Goal: Task Accomplishment & Management: Use online tool/utility

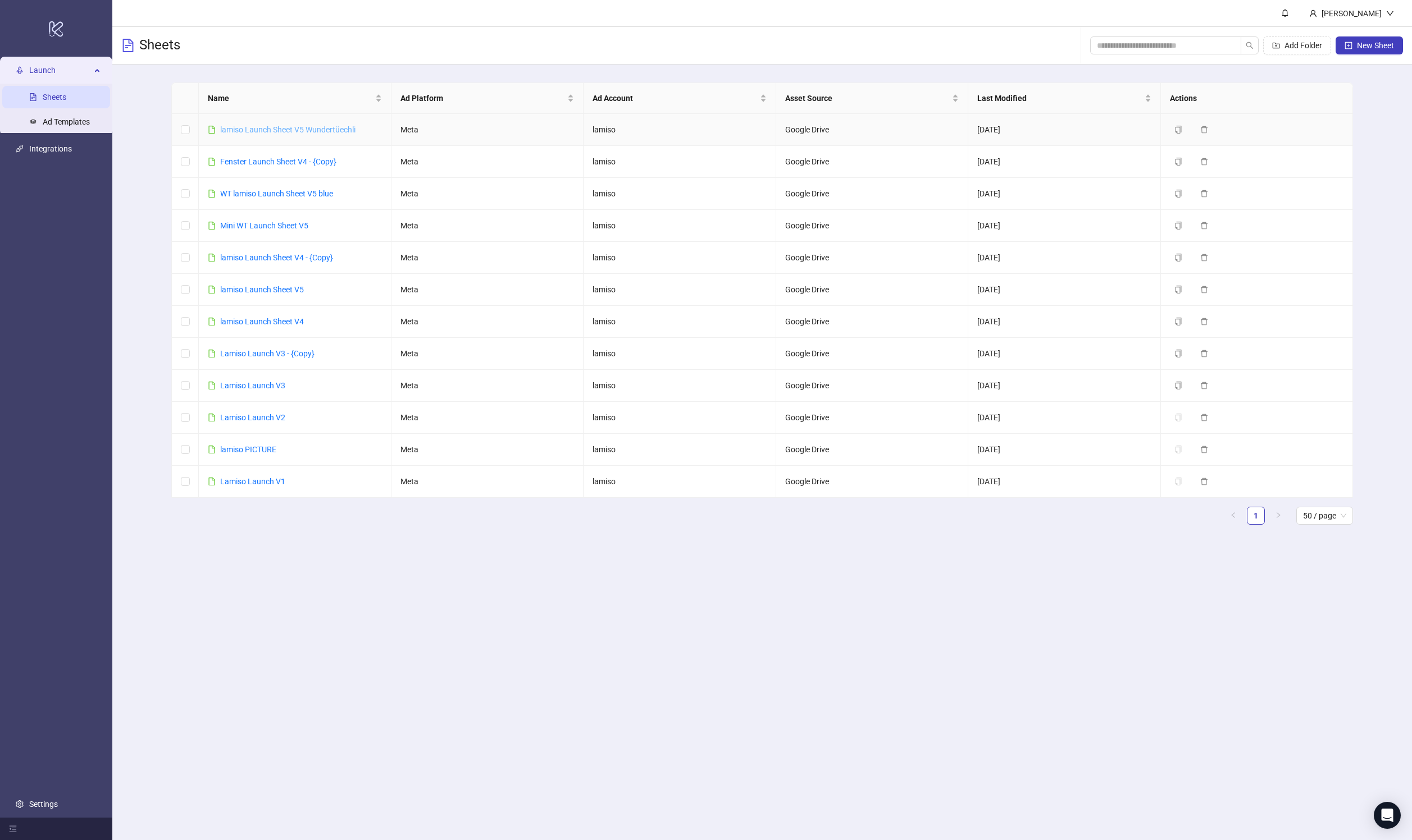
click at [312, 125] on link "lamiso Launch Sheet V5 Wundertüechli" at bounding box center [288, 130] width 136 height 9
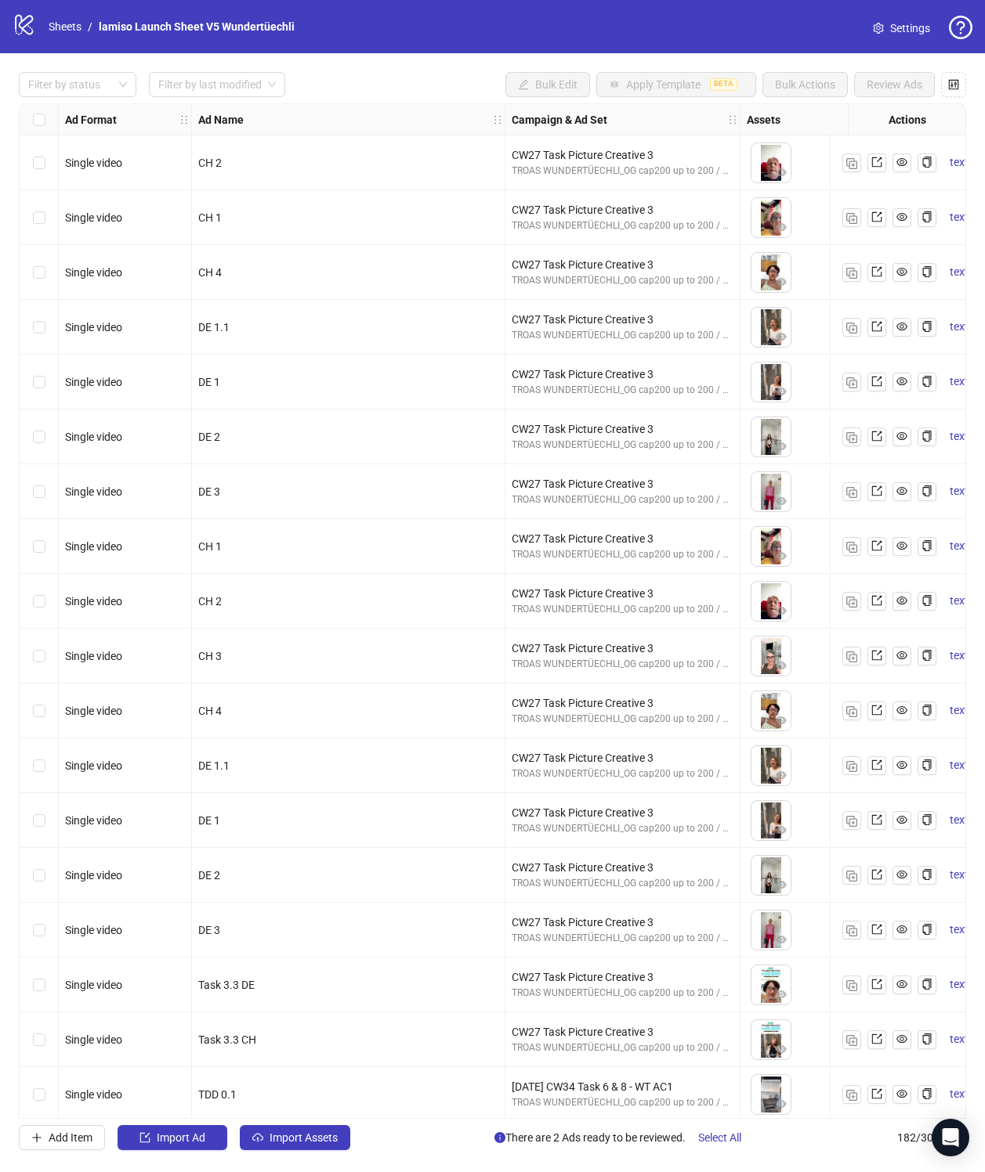
click at [903, 31] on span "Settings" at bounding box center [910, 28] width 40 height 17
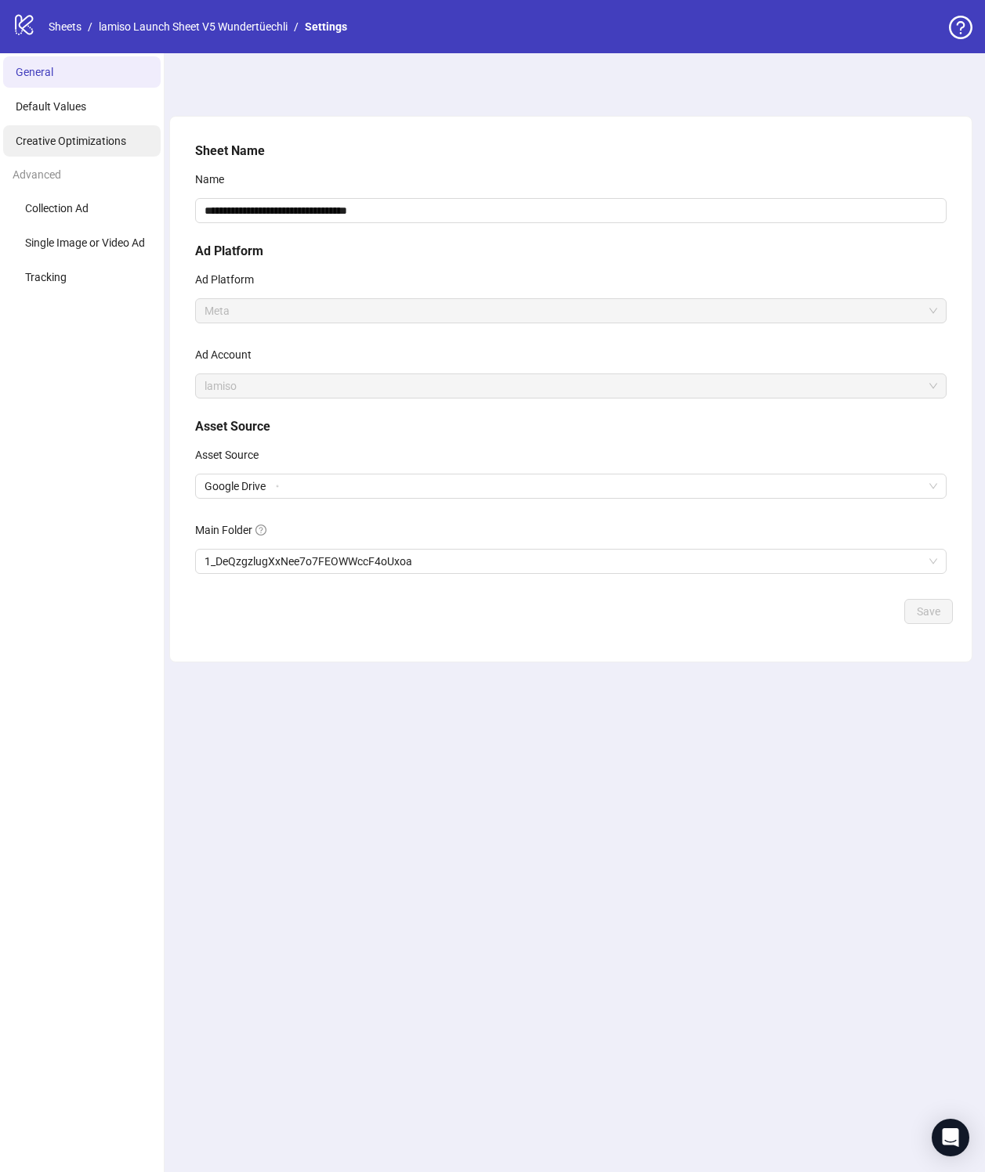
click at [78, 140] on span "Creative Optimizations" at bounding box center [71, 141] width 110 height 13
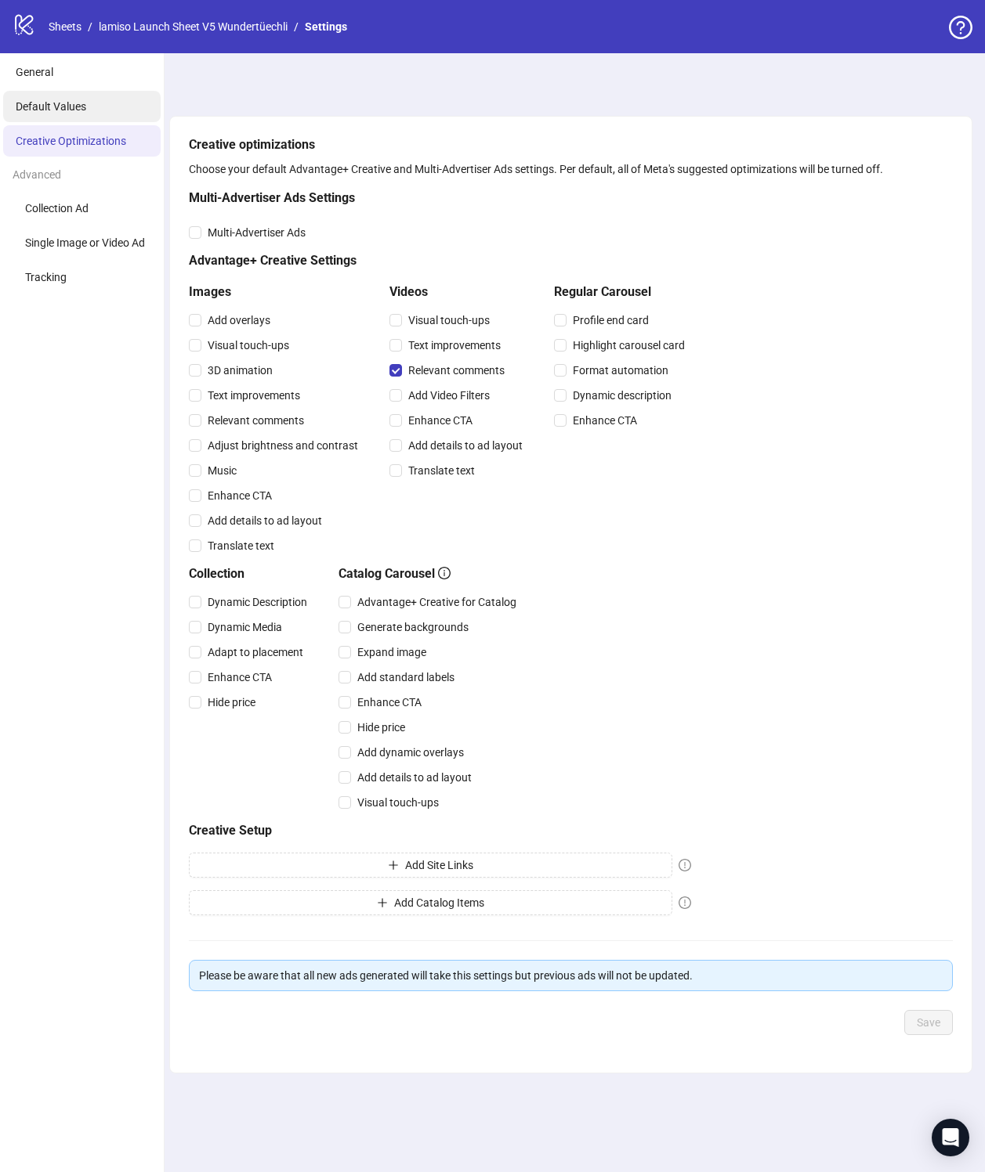
click at [77, 107] on span "Default Values" at bounding box center [51, 106] width 70 height 13
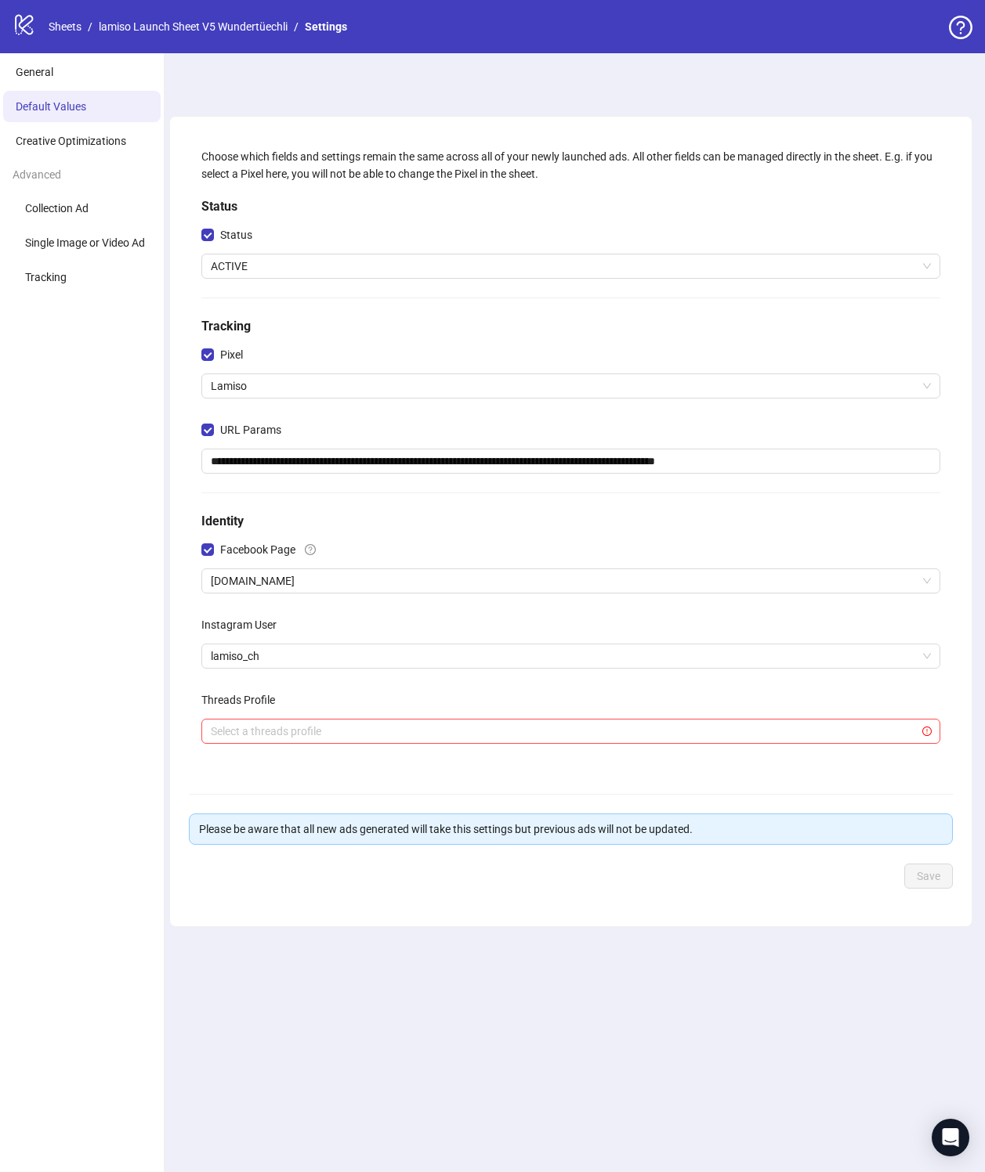
click at [75, 92] on li "Default Values" at bounding box center [81, 106] width 157 height 31
click at [210, 23] on link "lamiso Launch Sheet V5 Wundertüechli" at bounding box center [193, 26] width 195 height 17
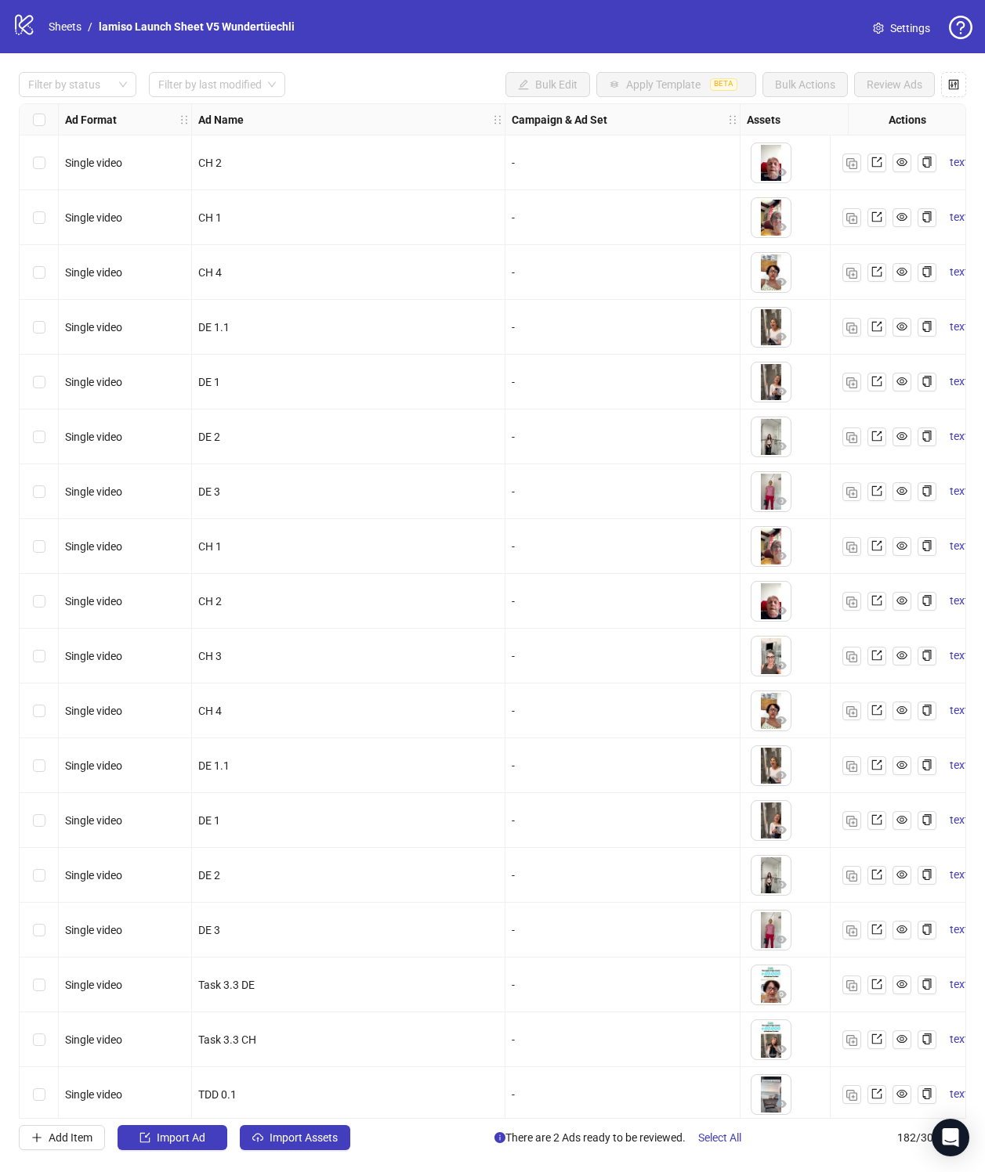
click at [924, 30] on span "Settings" at bounding box center [910, 28] width 40 height 17
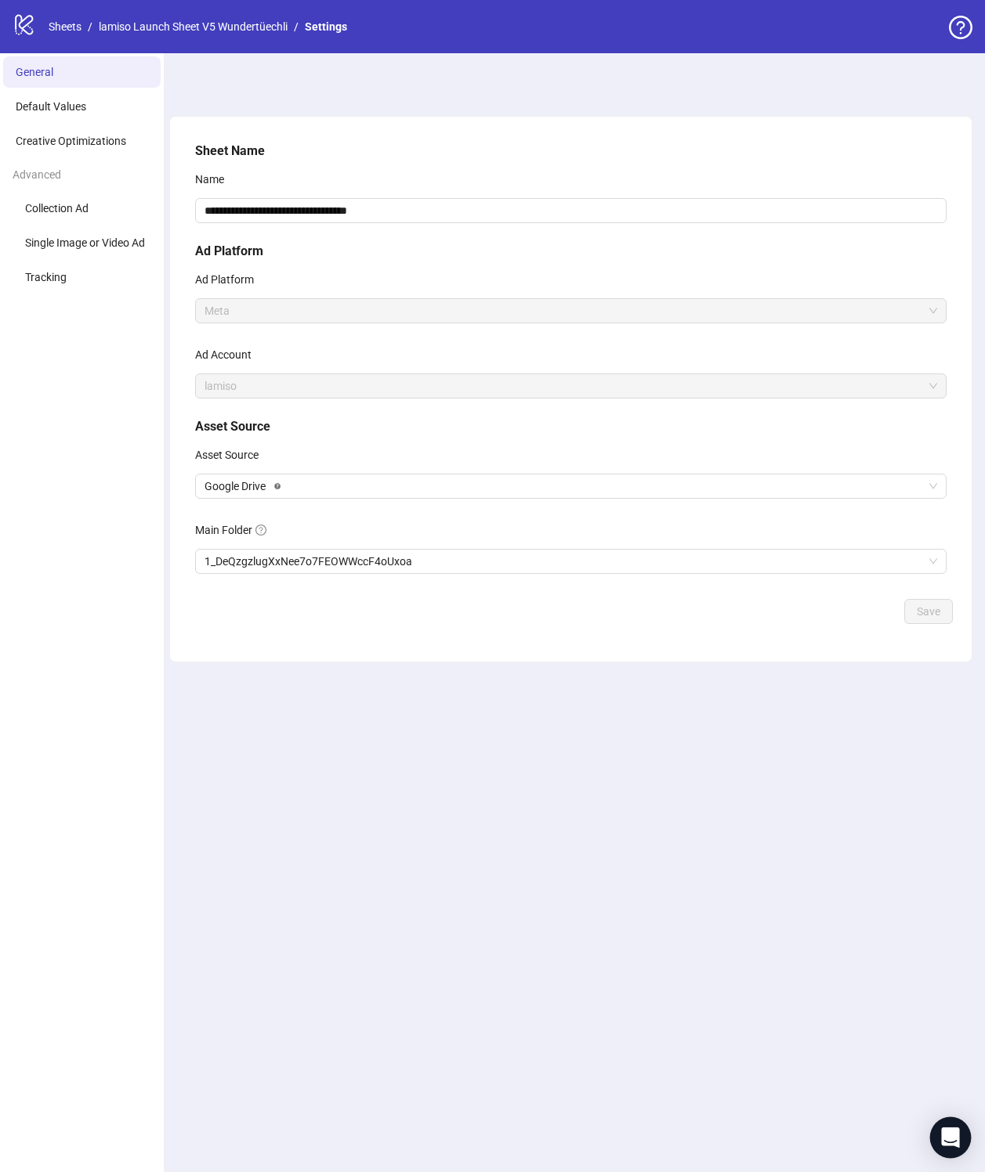
click at [931, 1128] on body "**********" at bounding box center [492, 586] width 985 height 1172
click at [937, 1134] on div "Open Intercom Messenger" at bounding box center [951, 1139] width 42 height 42
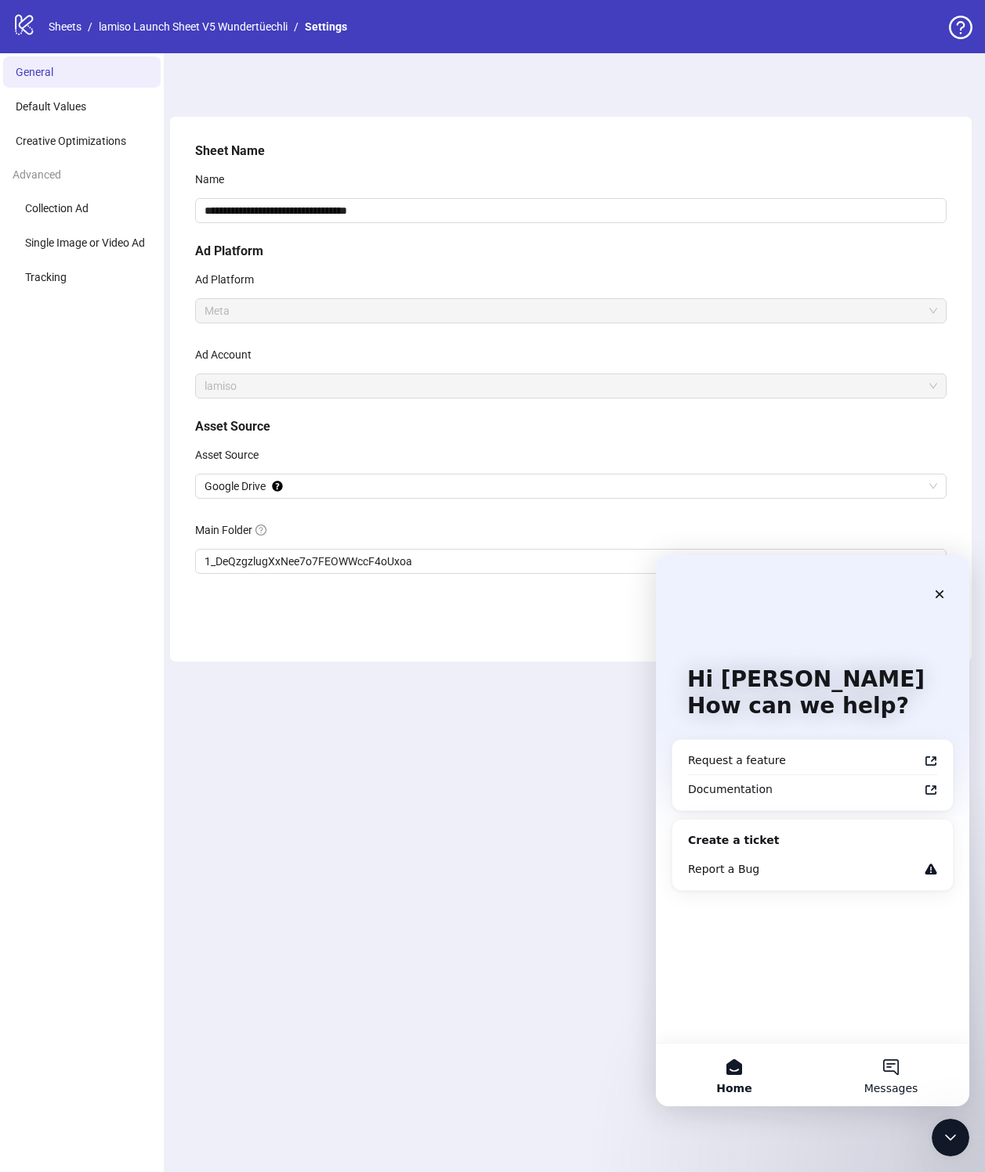
click at [885, 1053] on button "Messages" at bounding box center [890, 1075] width 157 height 63
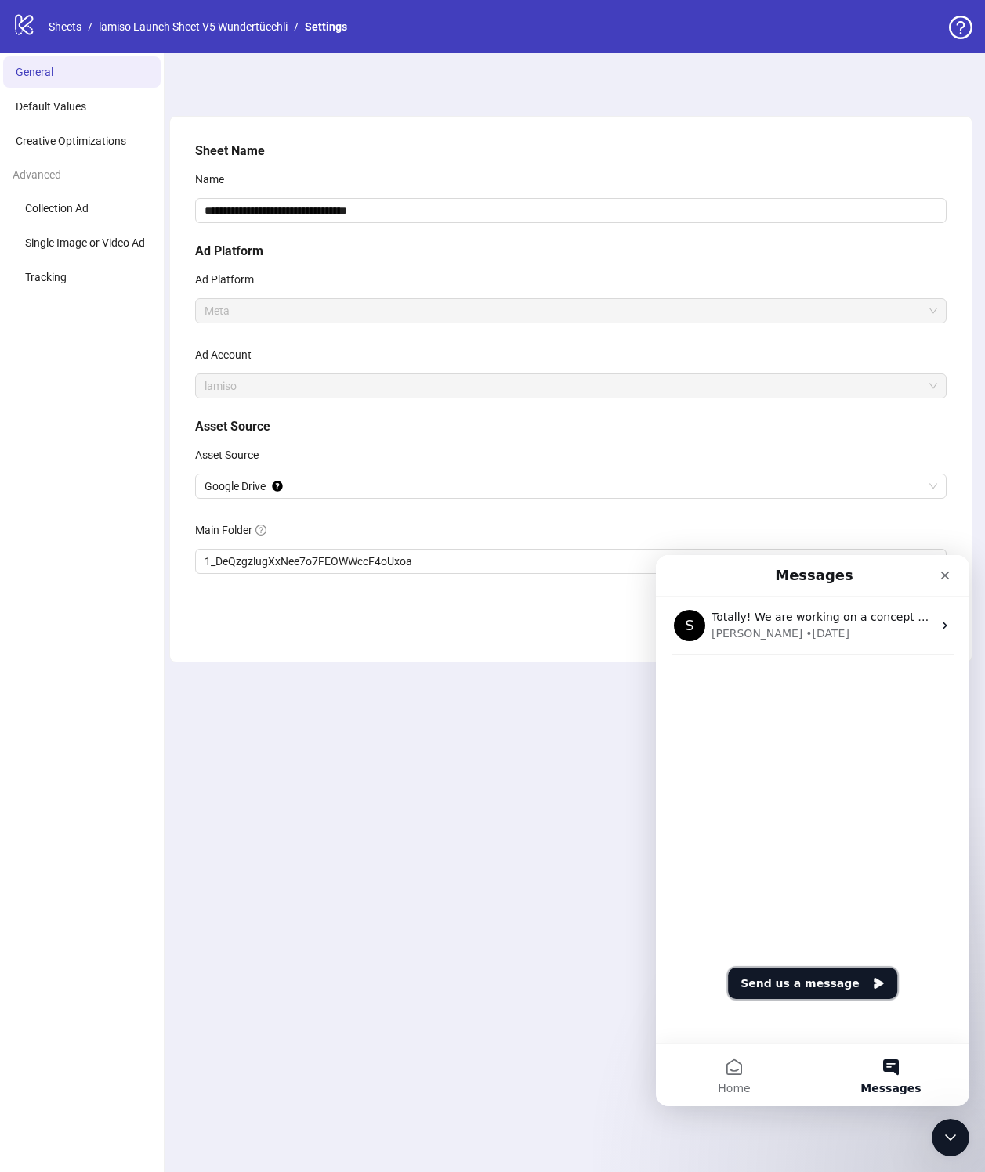
click at [808, 977] on button "Send us a message" at bounding box center [812, 983] width 169 height 31
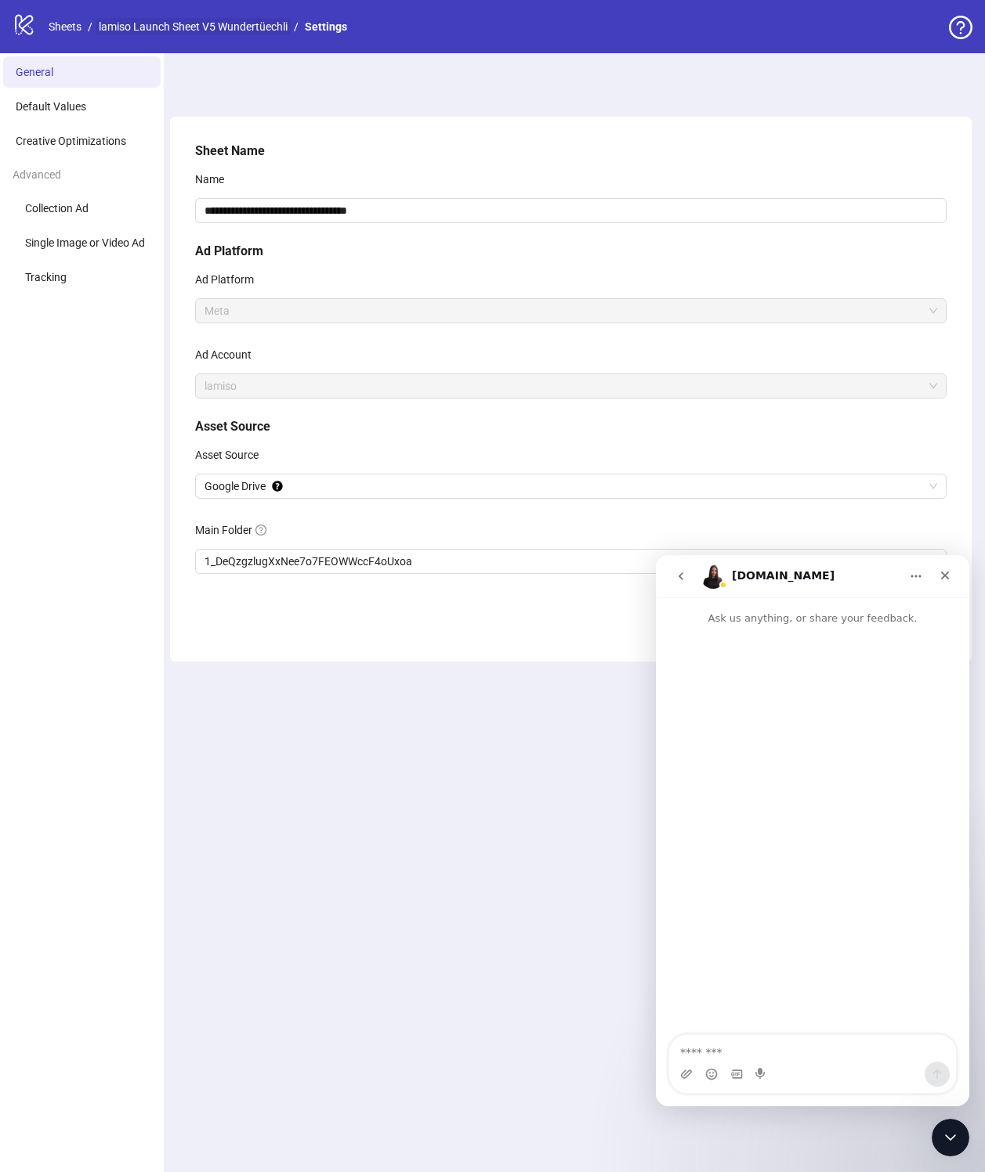
click at [219, 20] on link "lamiso Launch Sheet V5 Wundertüechli" at bounding box center [193, 26] width 195 height 17
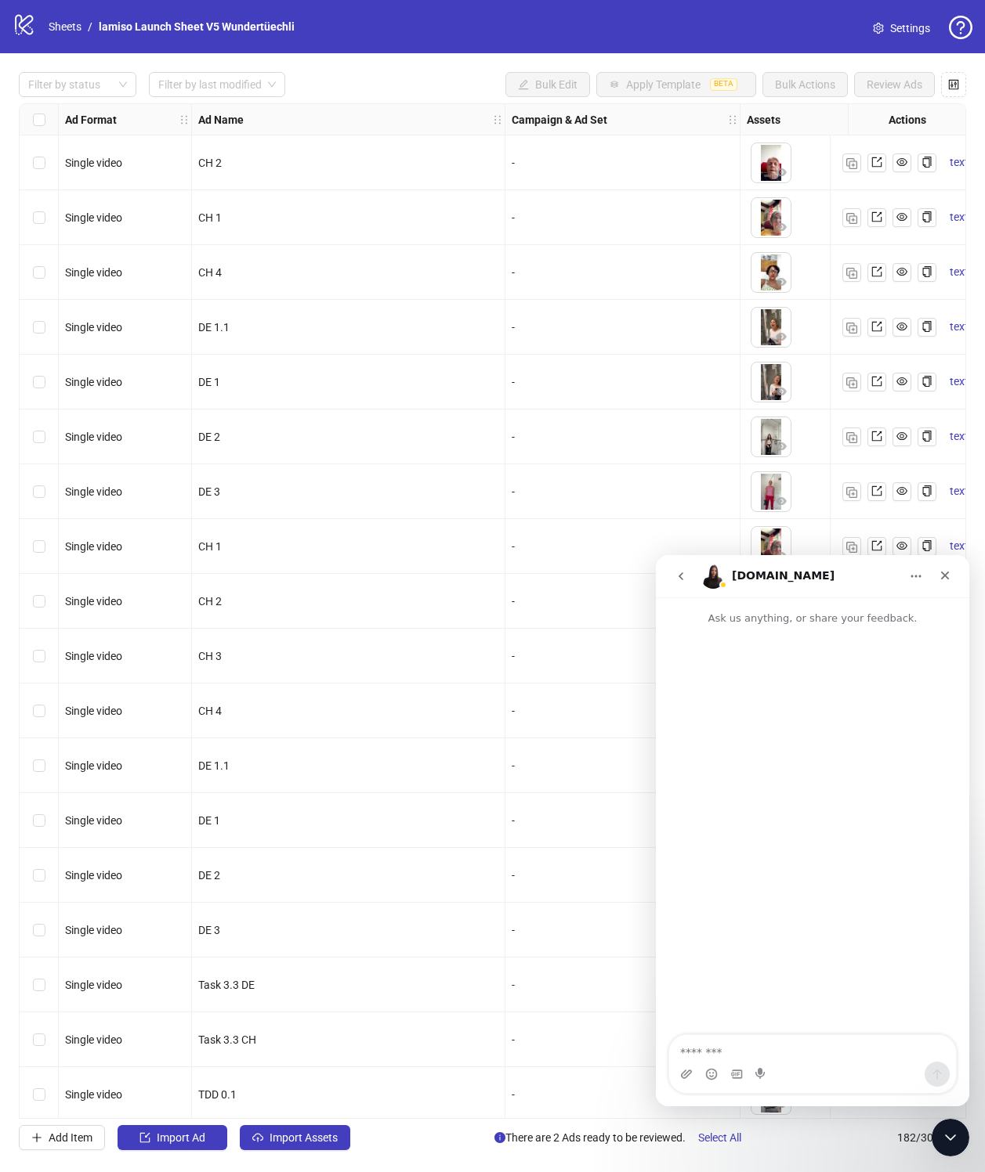
click at [906, 20] on span "Settings" at bounding box center [910, 28] width 40 height 17
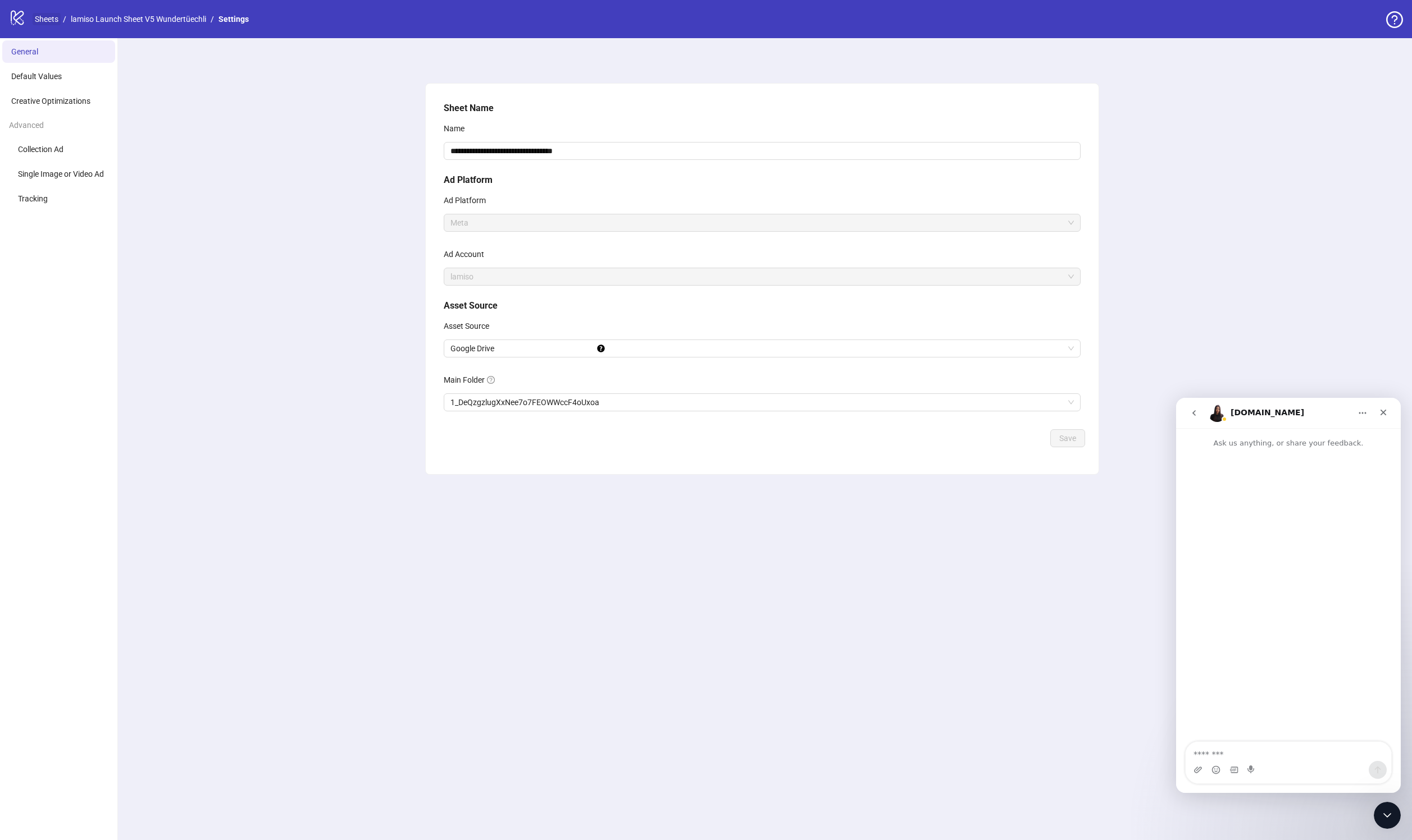
click at [52, 18] on link "Sheets" at bounding box center [46, 19] width 28 height 12
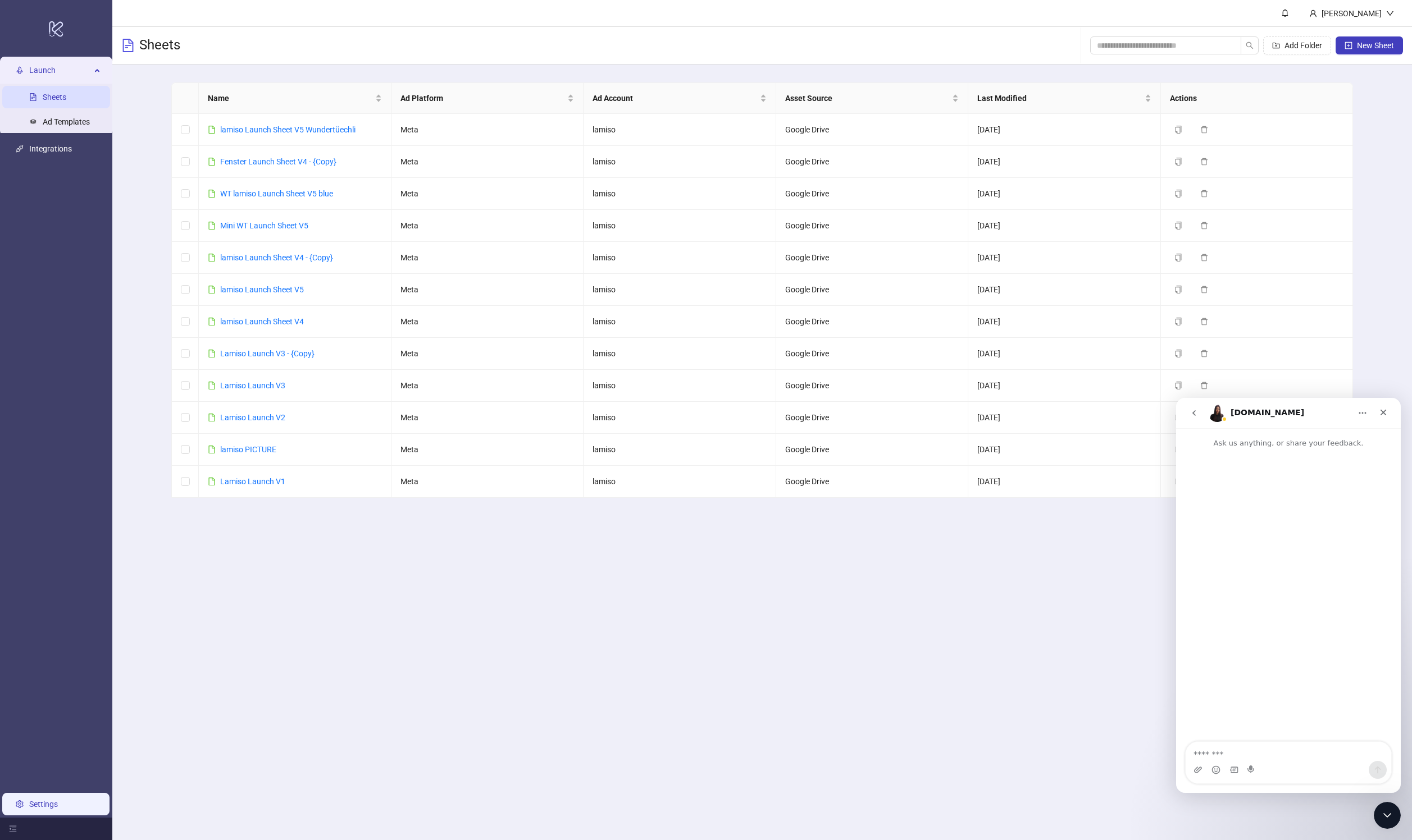
click at [29, 809] on link "Settings" at bounding box center [44, 804] width 29 height 9
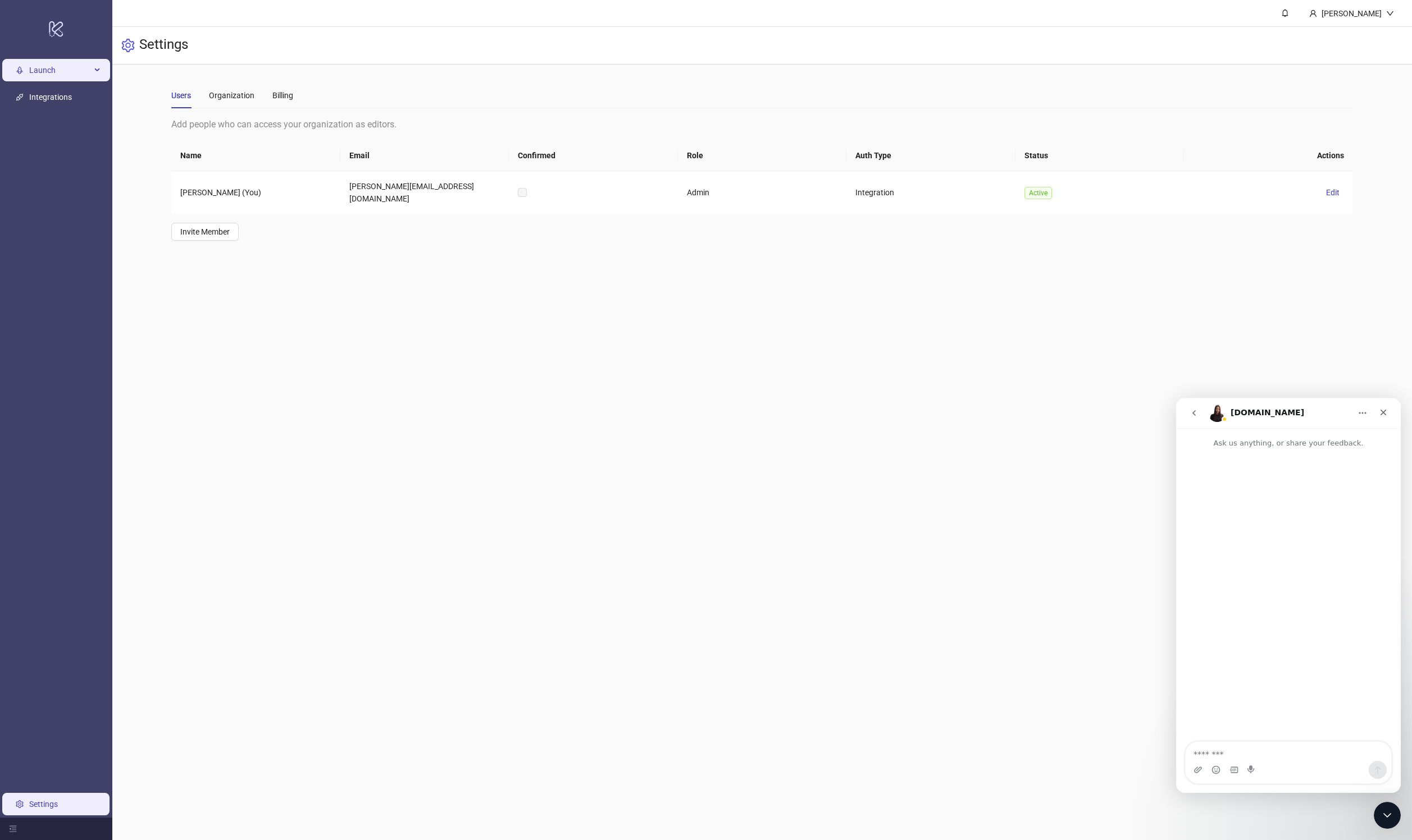
click at [49, 80] on span "Launch" at bounding box center [60, 70] width 62 height 22
click at [54, 127] on link "Ad Templates" at bounding box center [67, 122] width 47 height 9
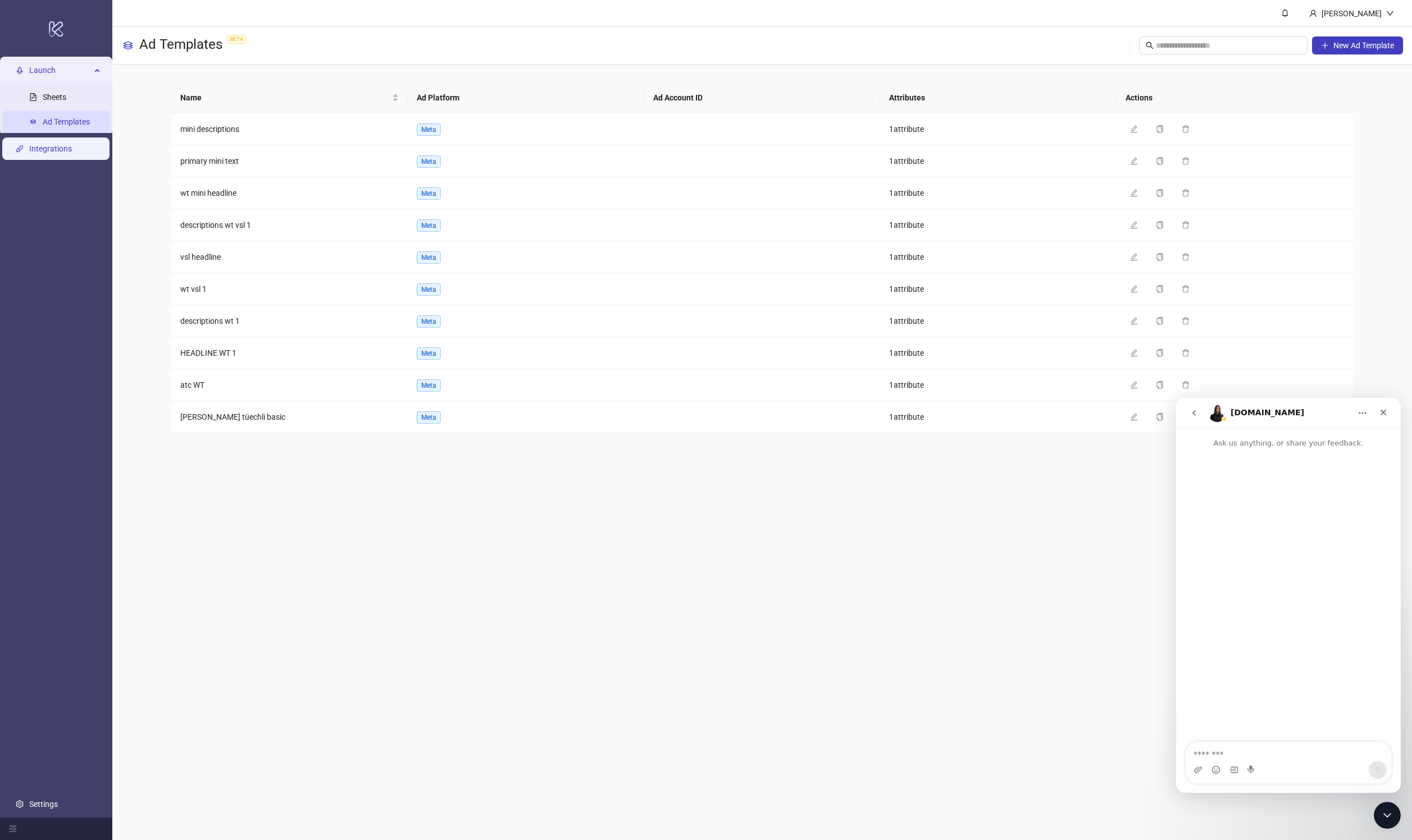
click at [47, 148] on link "Integrations" at bounding box center [51, 149] width 43 height 9
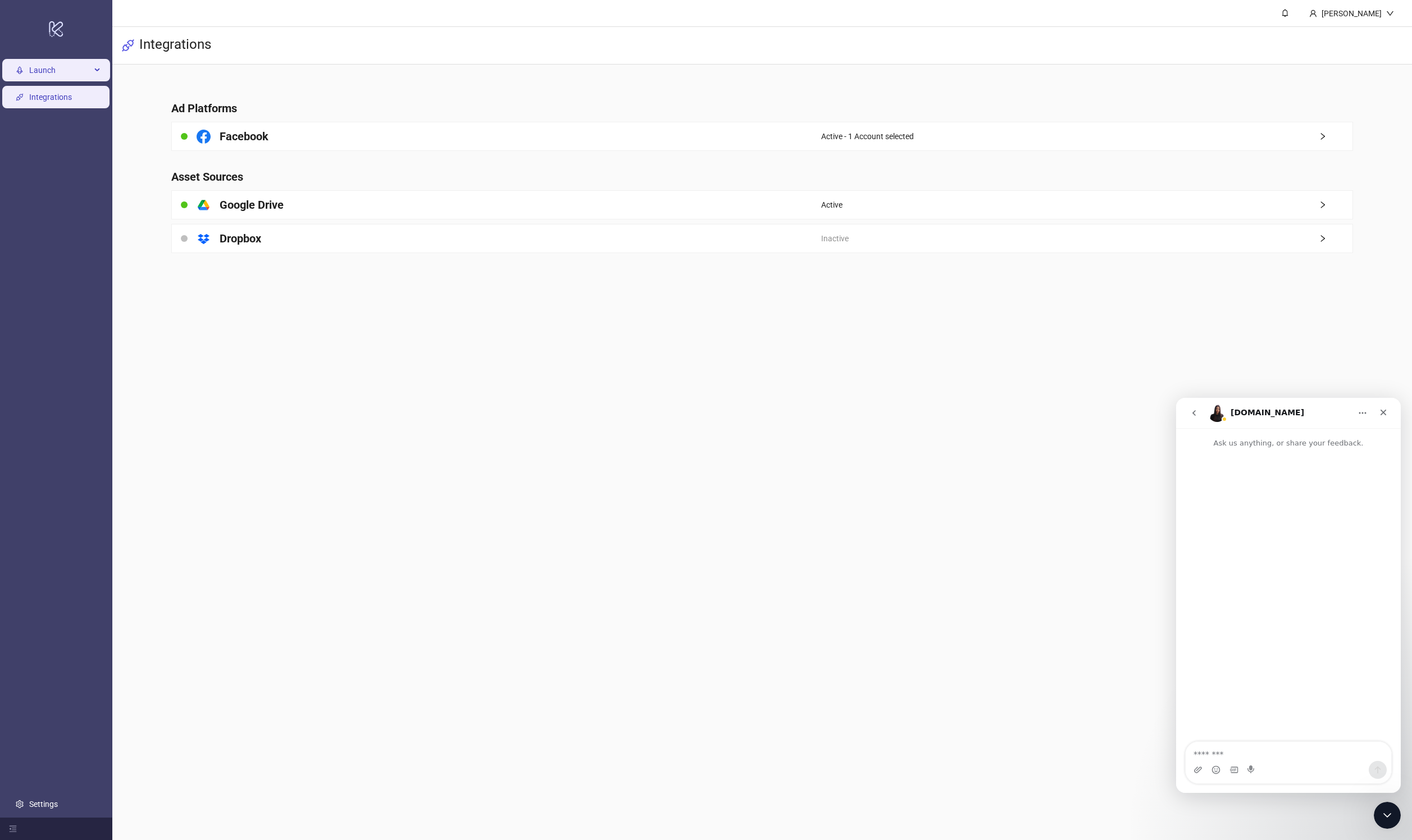
click at [87, 58] on li "Launch Sheets Ad Templates" at bounding box center [56, 71] width 113 height 27
click at [61, 71] on span "Launch" at bounding box center [60, 70] width 62 height 22
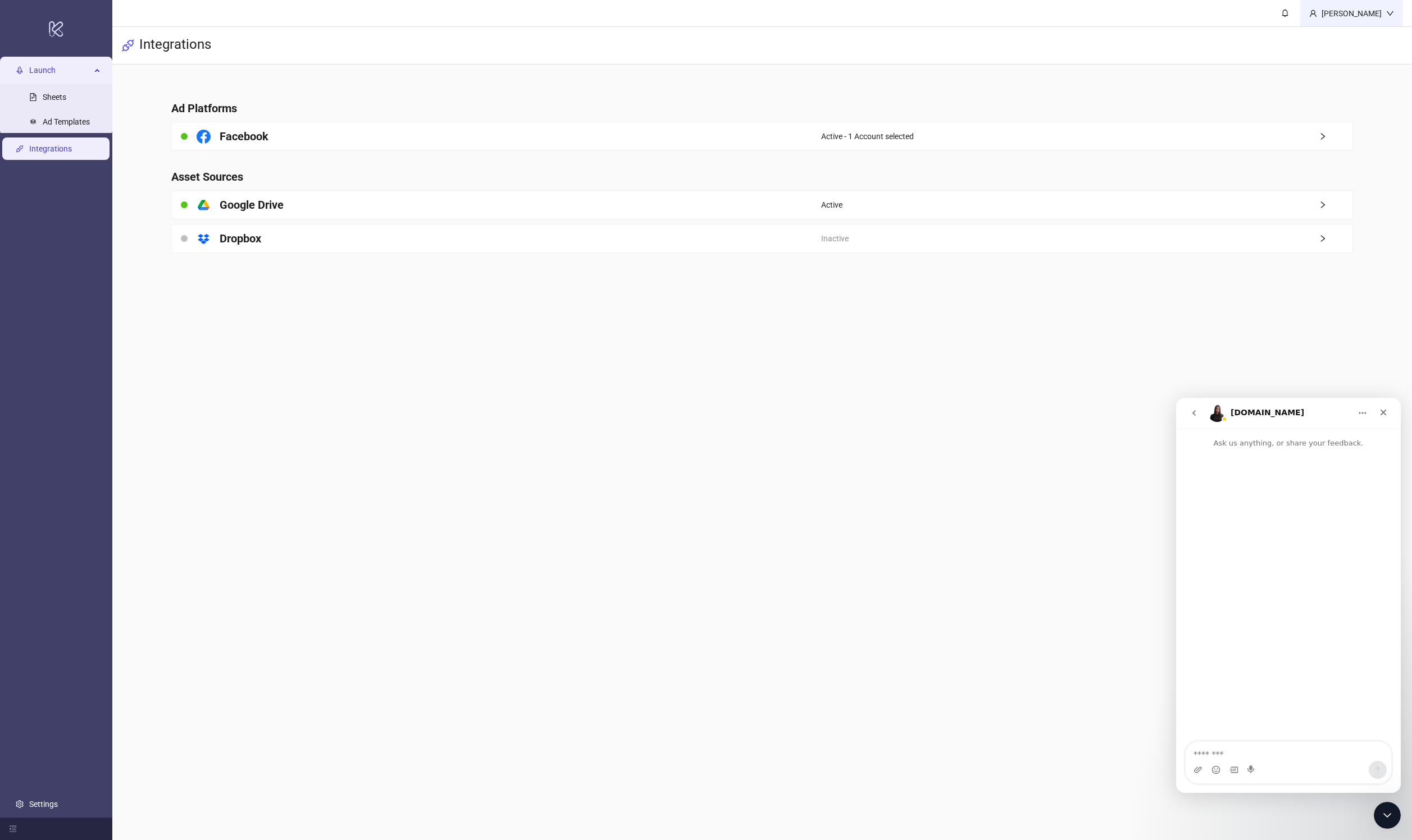
click at [706, 9] on div "[PERSON_NAME]" at bounding box center [1352, 13] width 69 height 12
click at [706, 9] on span at bounding box center [1284, 12] width 12 height 12
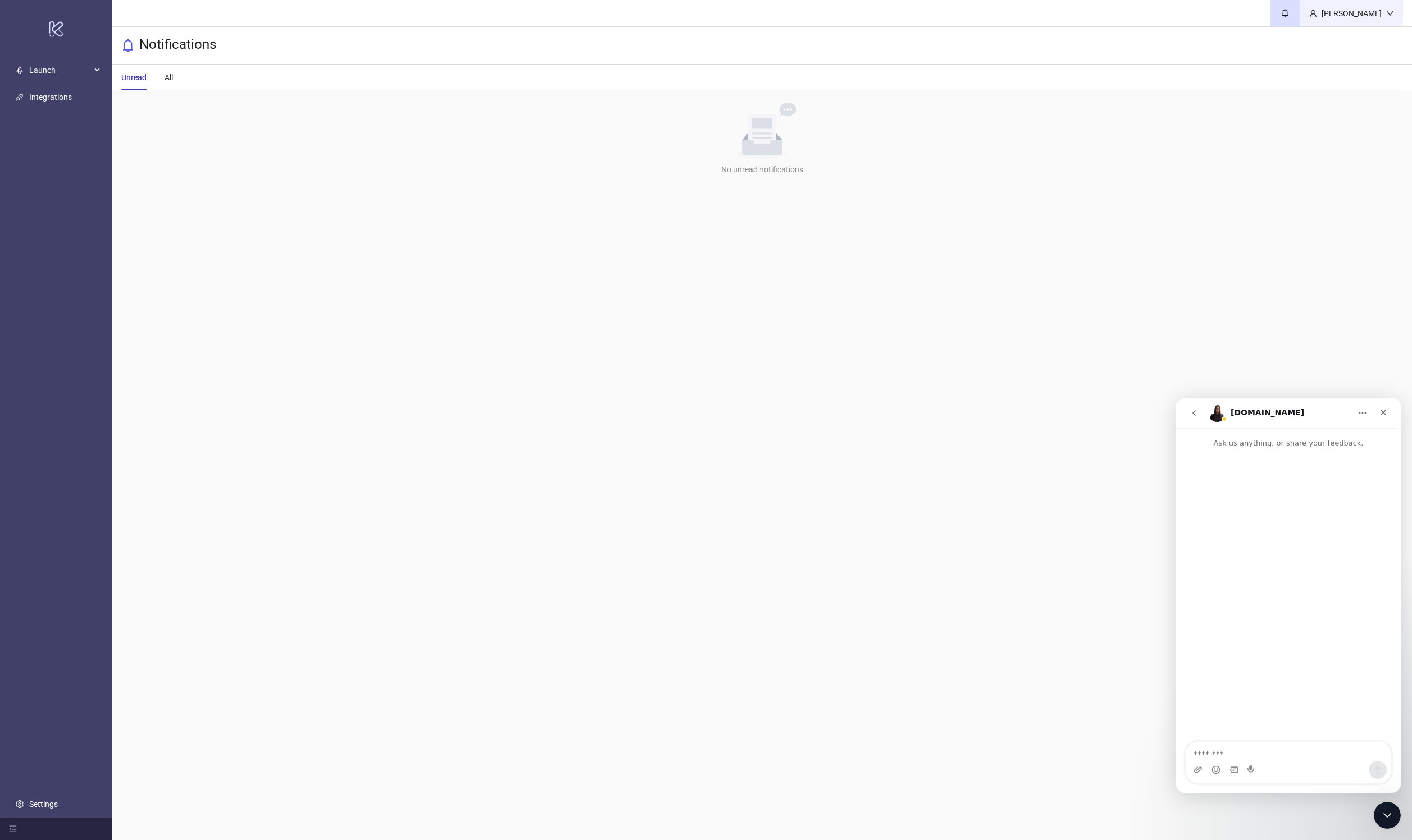
click at [706, 18] on div "[PERSON_NAME]" at bounding box center [1352, 13] width 69 height 12
click at [43, 29] on div "logo/logo-mobile" at bounding box center [56, 28] width 108 height 52
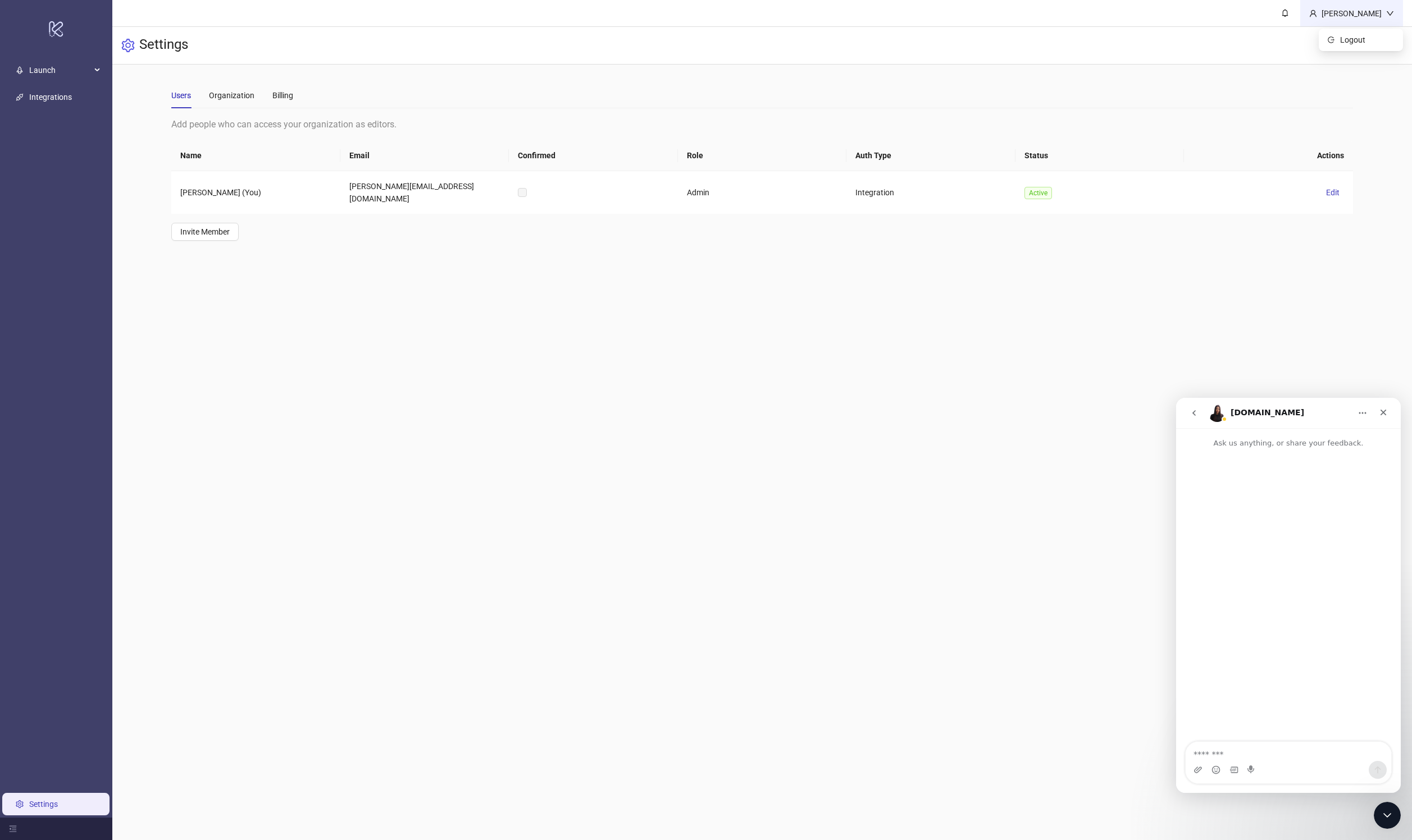
click at [706, 9] on div "[PERSON_NAME]" at bounding box center [1351, 13] width 103 height 27
click at [706, 11] on div "[PERSON_NAME]" at bounding box center [1352, 13] width 69 height 12
click at [285, 90] on div "Billing" at bounding box center [283, 95] width 21 height 12
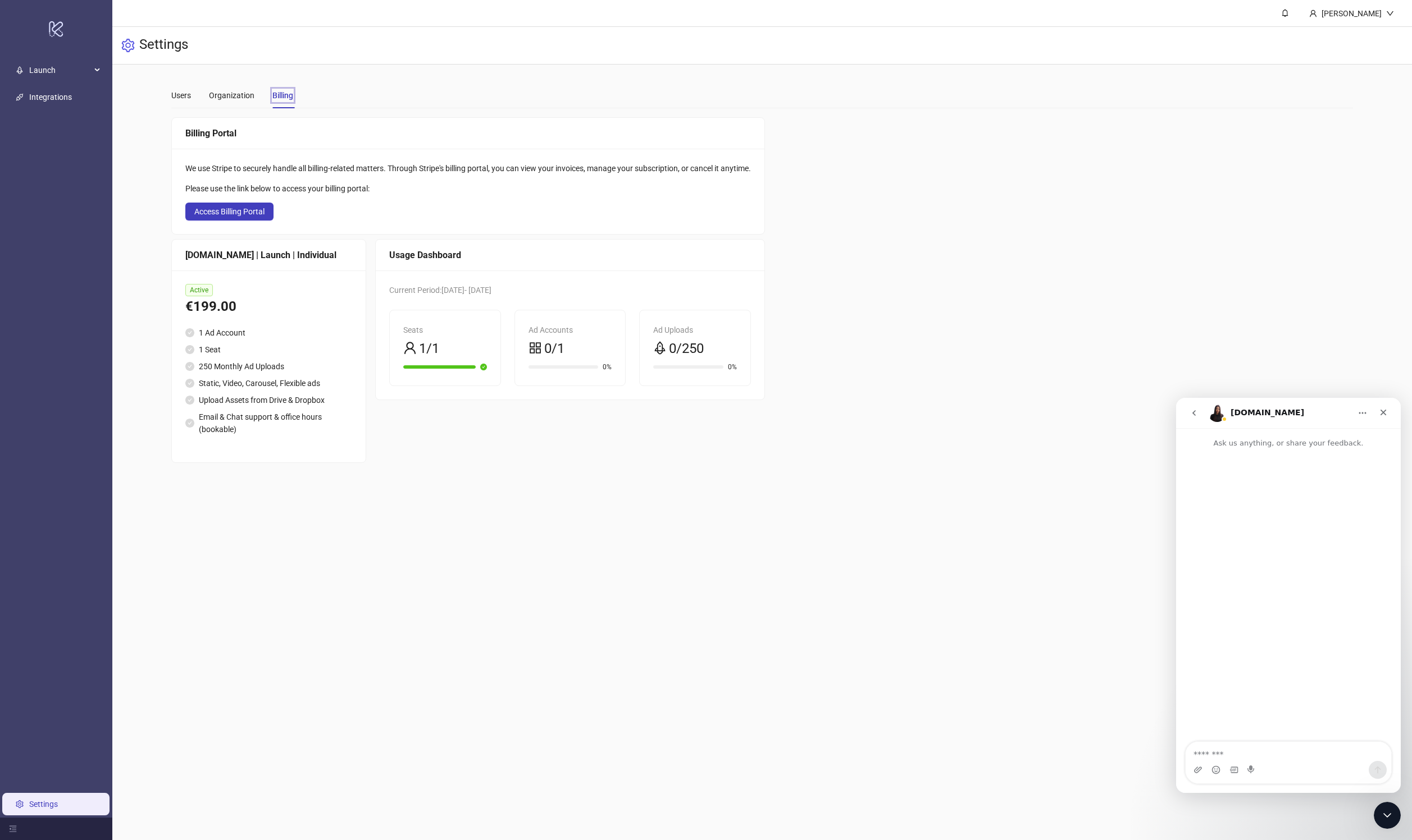
click at [312, 402] on li "Upload Assets from Drive & Dropbox" at bounding box center [268, 400] width 167 height 12
click at [227, 93] on div "Organization" at bounding box center [231, 95] width 45 height 12
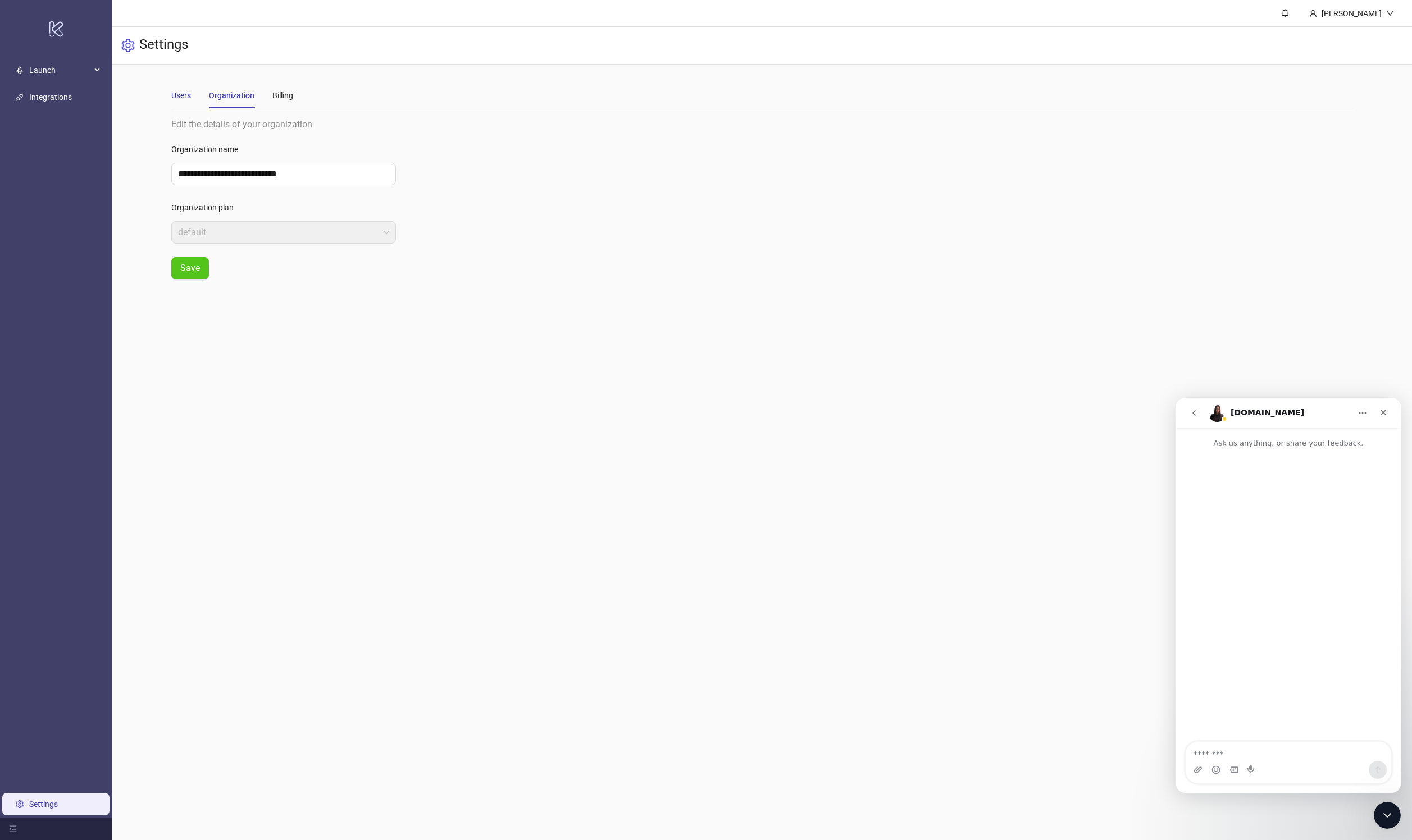
click at [174, 93] on div "Users" at bounding box center [181, 95] width 19 height 12
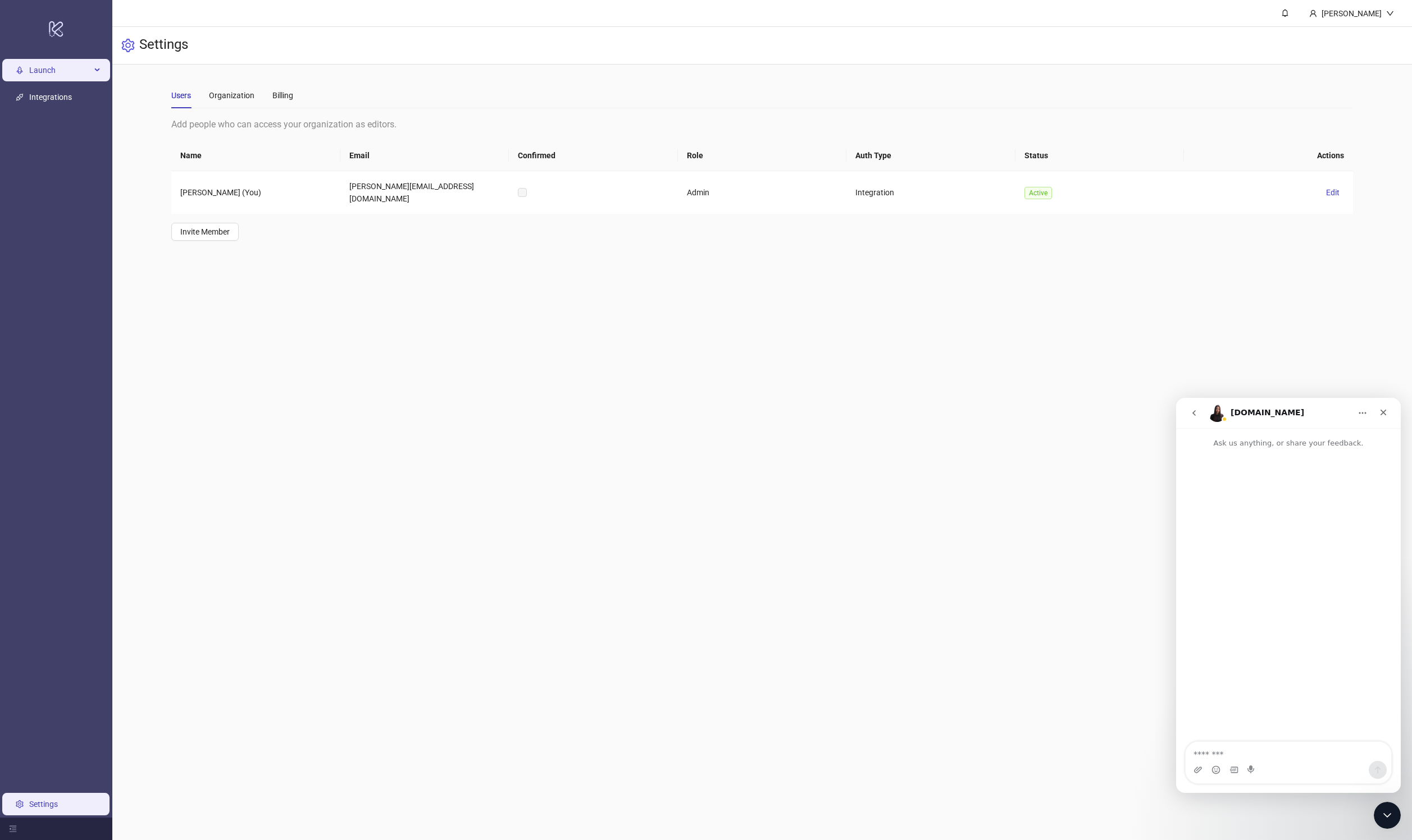
click at [59, 64] on span "Launch" at bounding box center [60, 70] width 62 height 22
click at [41, 82] on li "Launch Sheets Ad Templates" at bounding box center [56, 97] width 113 height 79
click at [39, 84] on ul "Sheets Ad Templates" at bounding box center [56, 110] width 113 height 52
click at [706, 188] on span "Edit" at bounding box center [1332, 192] width 14 height 9
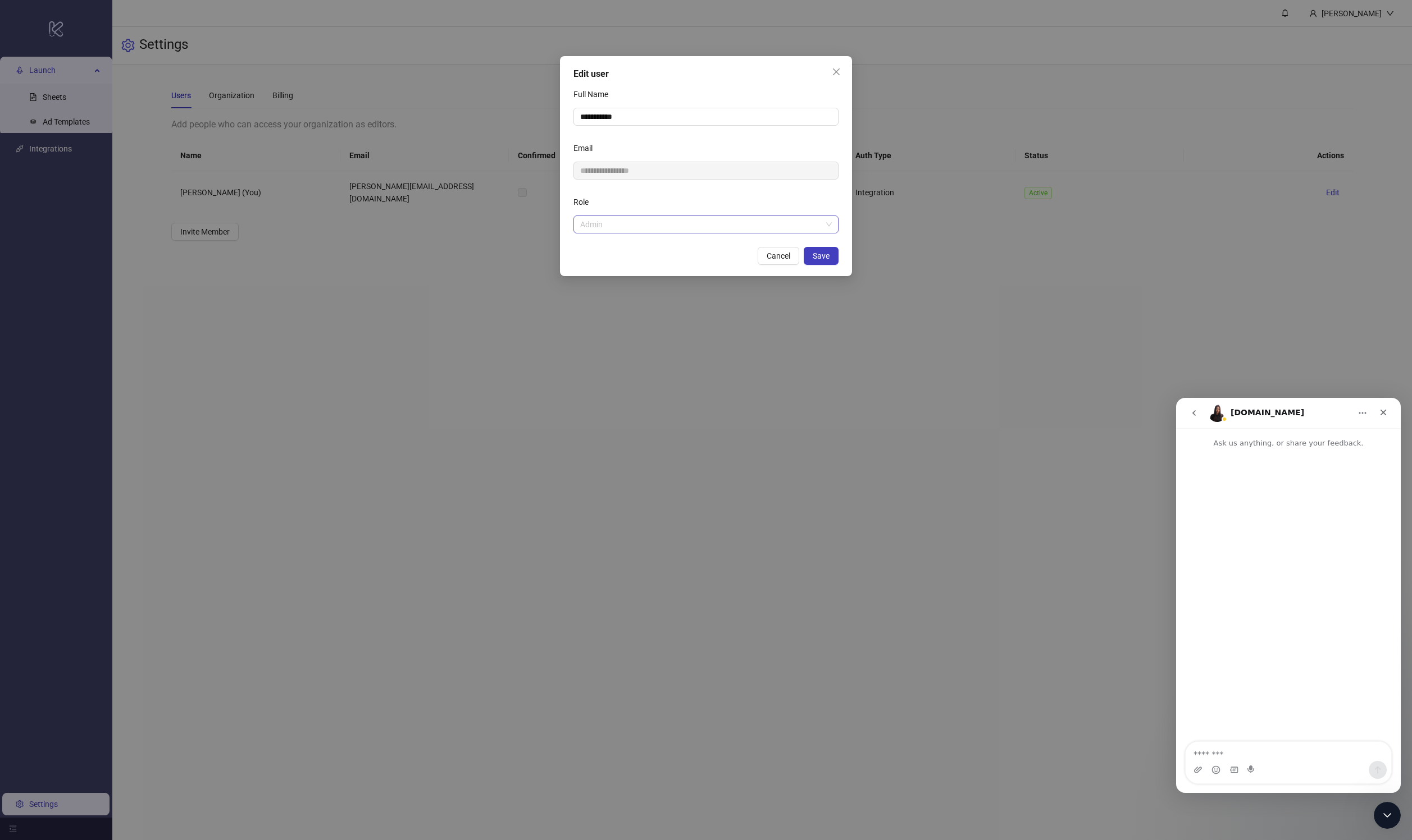
click at [688, 232] on span "Admin" at bounding box center [706, 224] width 252 height 16
click at [702, 206] on div "Role" at bounding box center [706, 204] width 265 height 22
click at [706, 255] on span "Cancel" at bounding box center [778, 256] width 24 height 9
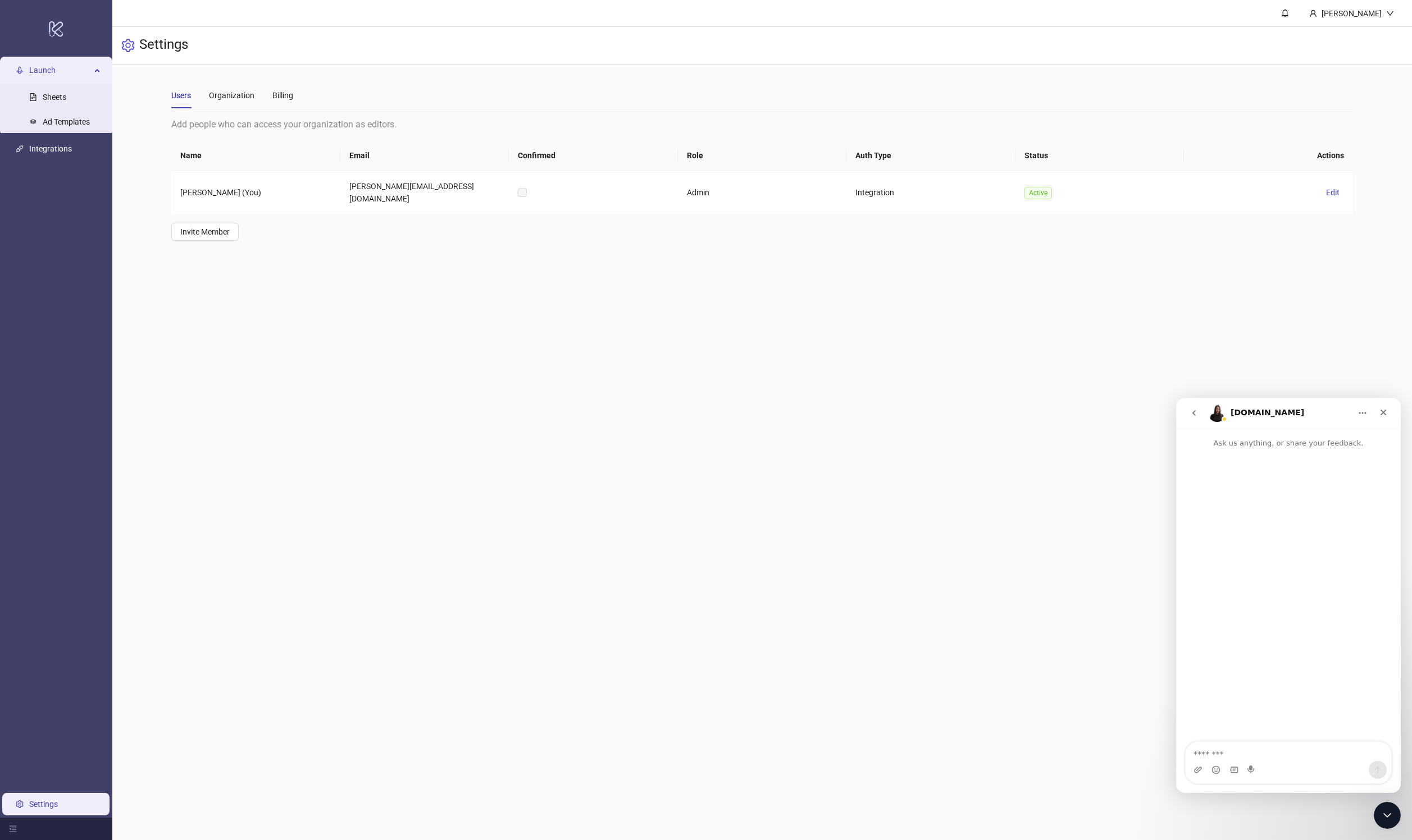
click at [450, 533] on main "**********" at bounding box center [762, 420] width 1299 height 840
click at [42, 36] on div "logo/logo-mobile" at bounding box center [56, 28] width 108 height 52
click at [36, 73] on span "Launch" at bounding box center [60, 70] width 62 height 22
click at [60, 102] on link "Sheets" at bounding box center [55, 97] width 24 height 9
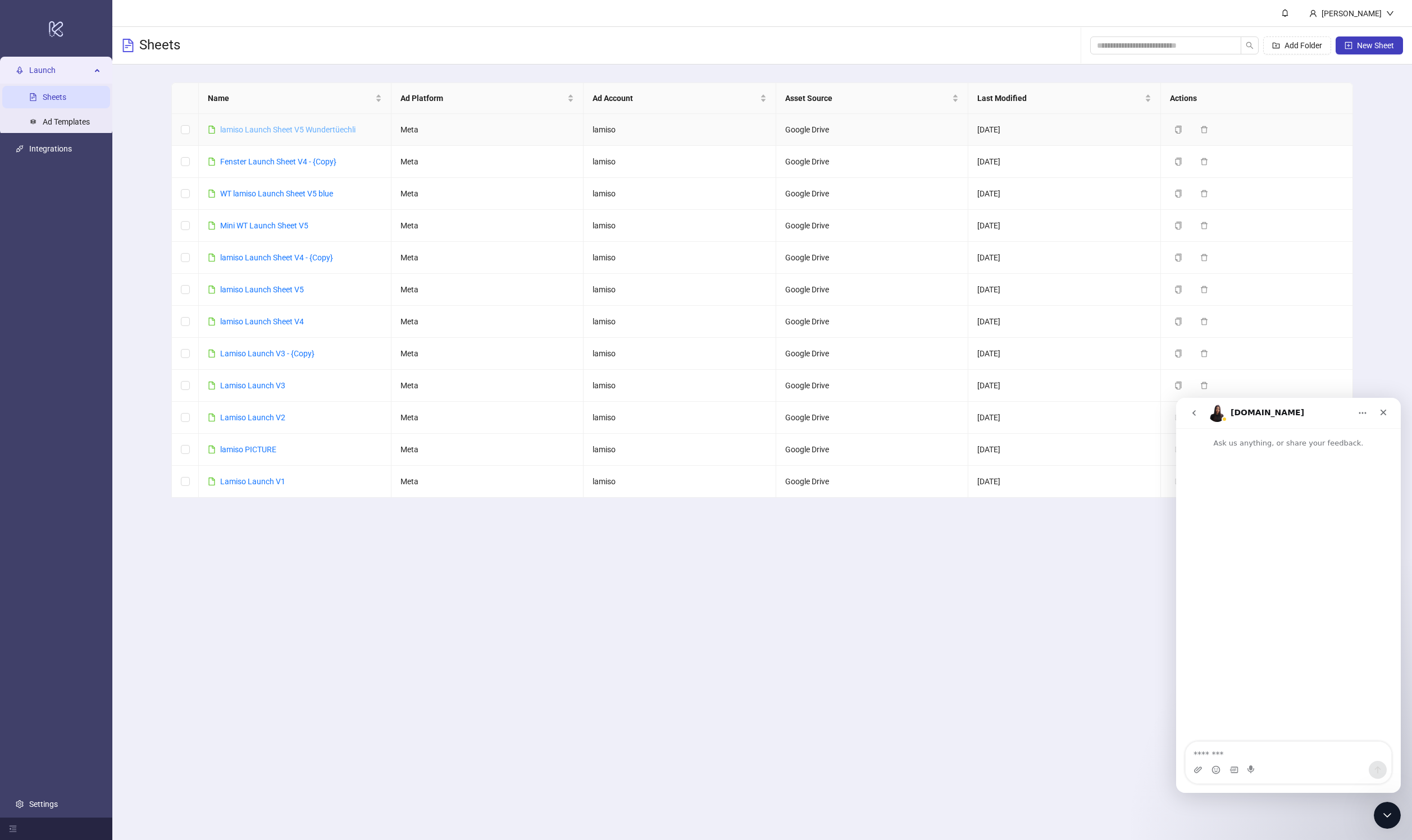
click at [325, 128] on link "lamiso Launch Sheet V5 Wundertüechli" at bounding box center [288, 130] width 136 height 9
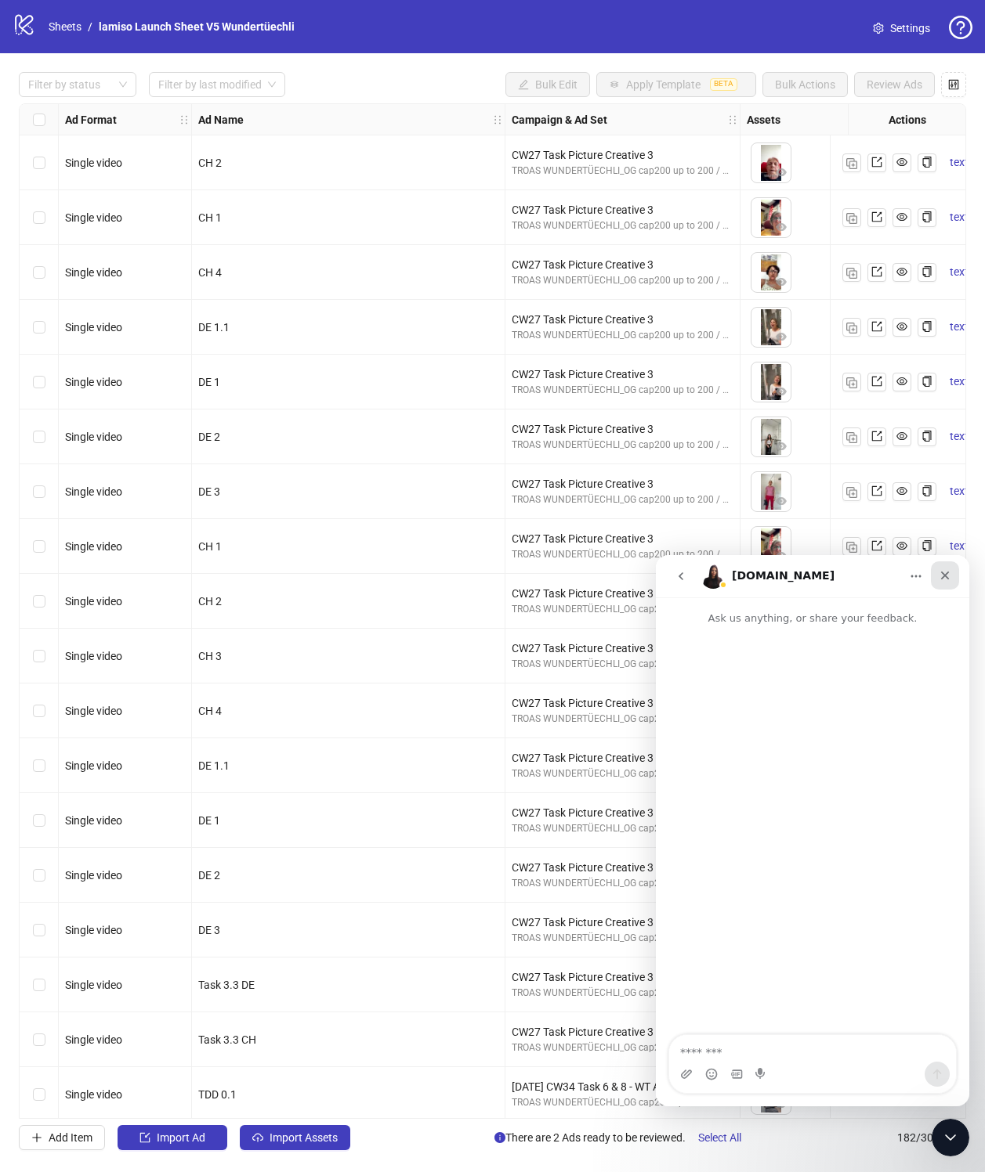
click at [940, 568] on div "Close" at bounding box center [944, 576] width 28 height 28
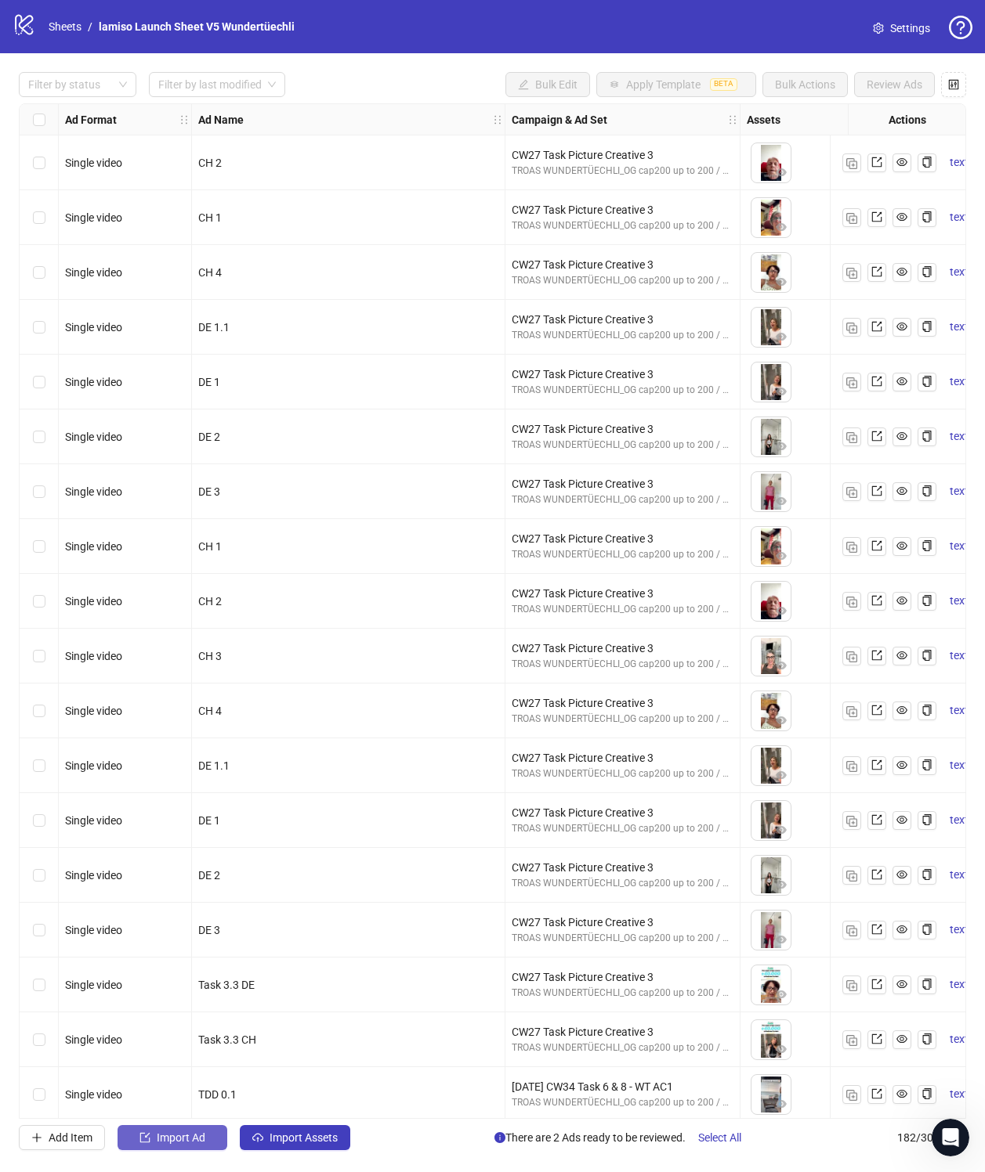
click at [175, 1137] on span "Import Ad" at bounding box center [181, 1138] width 49 height 13
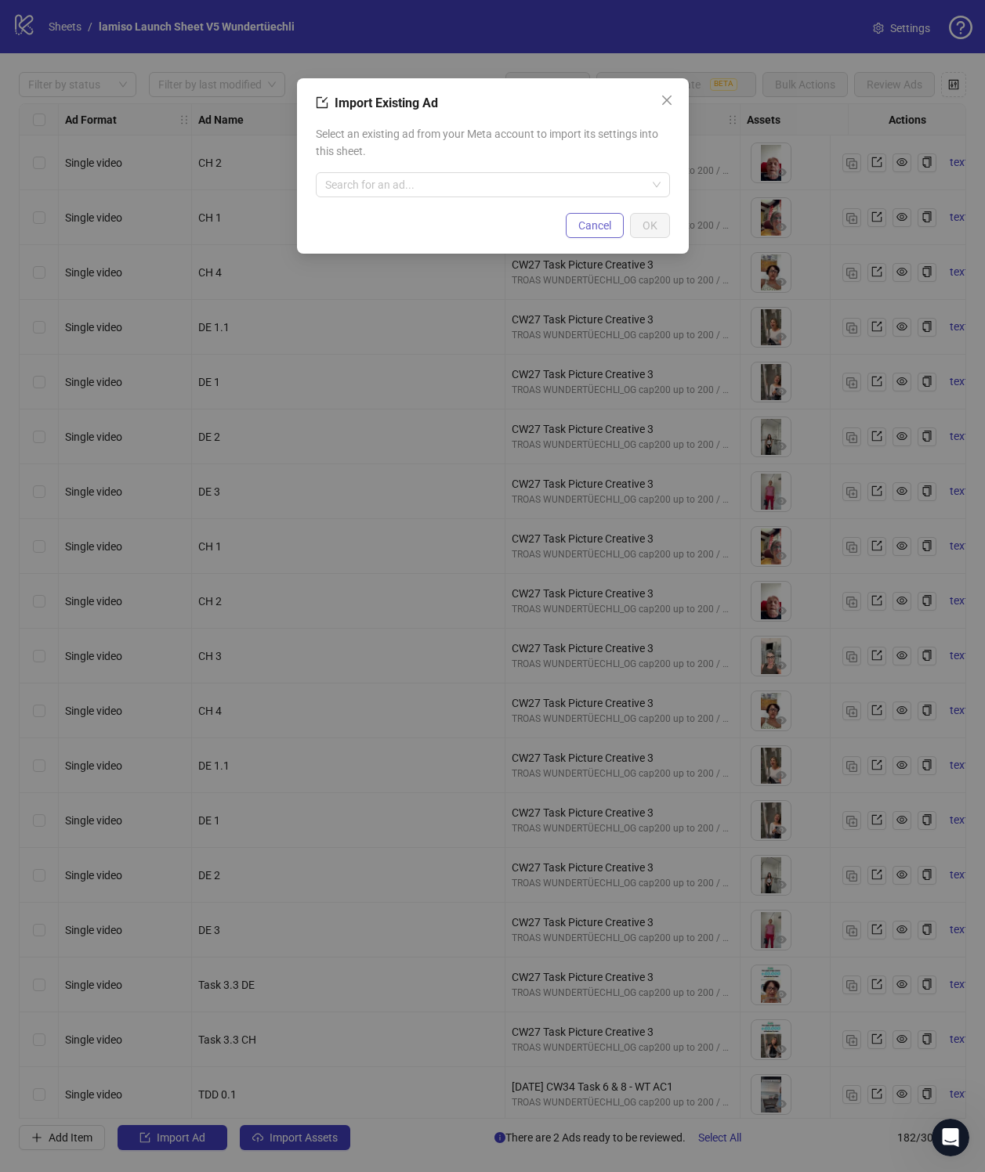
click at [579, 219] on span "Cancel" at bounding box center [594, 225] width 33 height 13
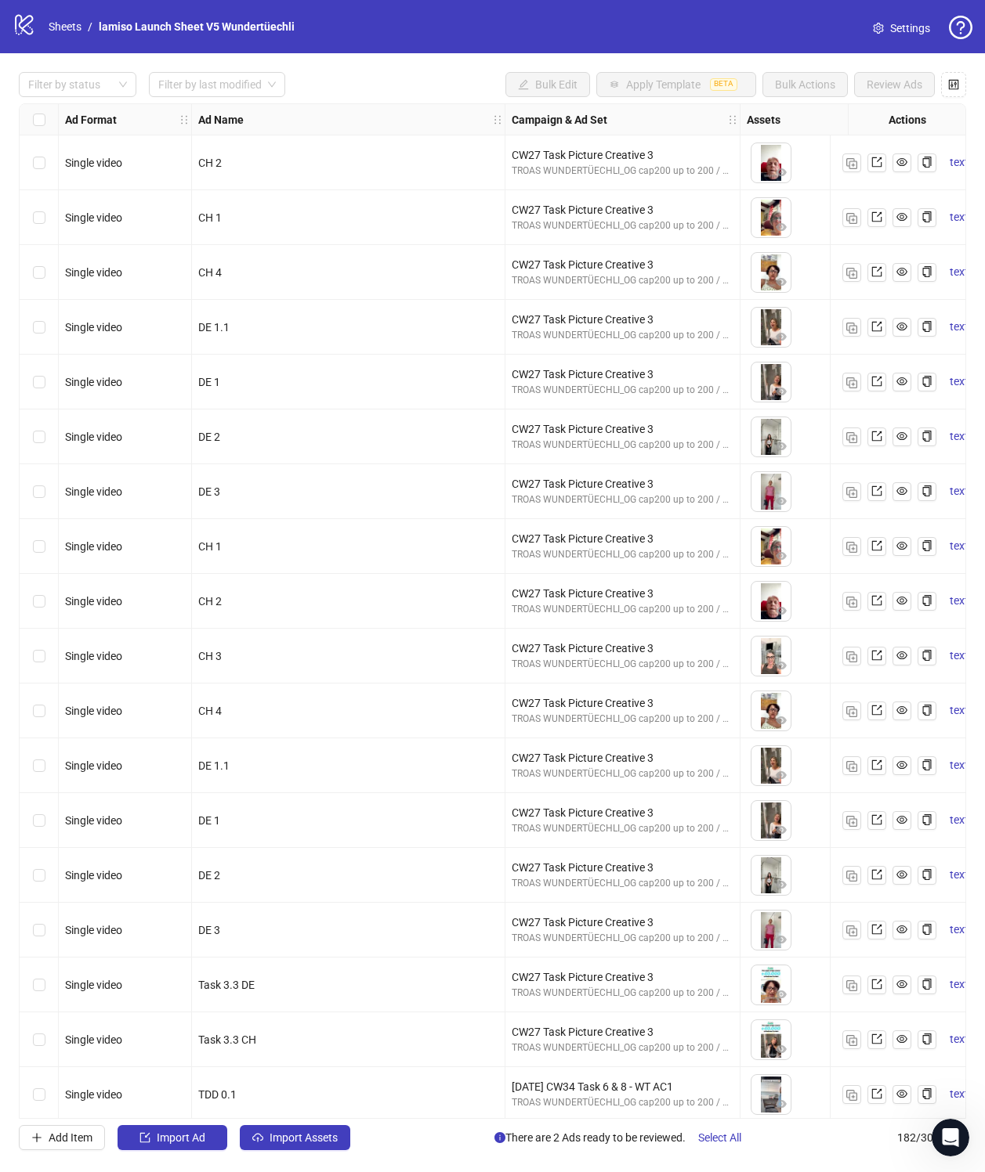
click at [302, 1119] on div "Ad Format Ad Name Campaign & Ad Set Assets Descriptions Headlines Primary Texts…" at bounding box center [492, 611] width 947 height 1016
click at [297, 1139] on span "Import Assets" at bounding box center [303, 1138] width 68 height 13
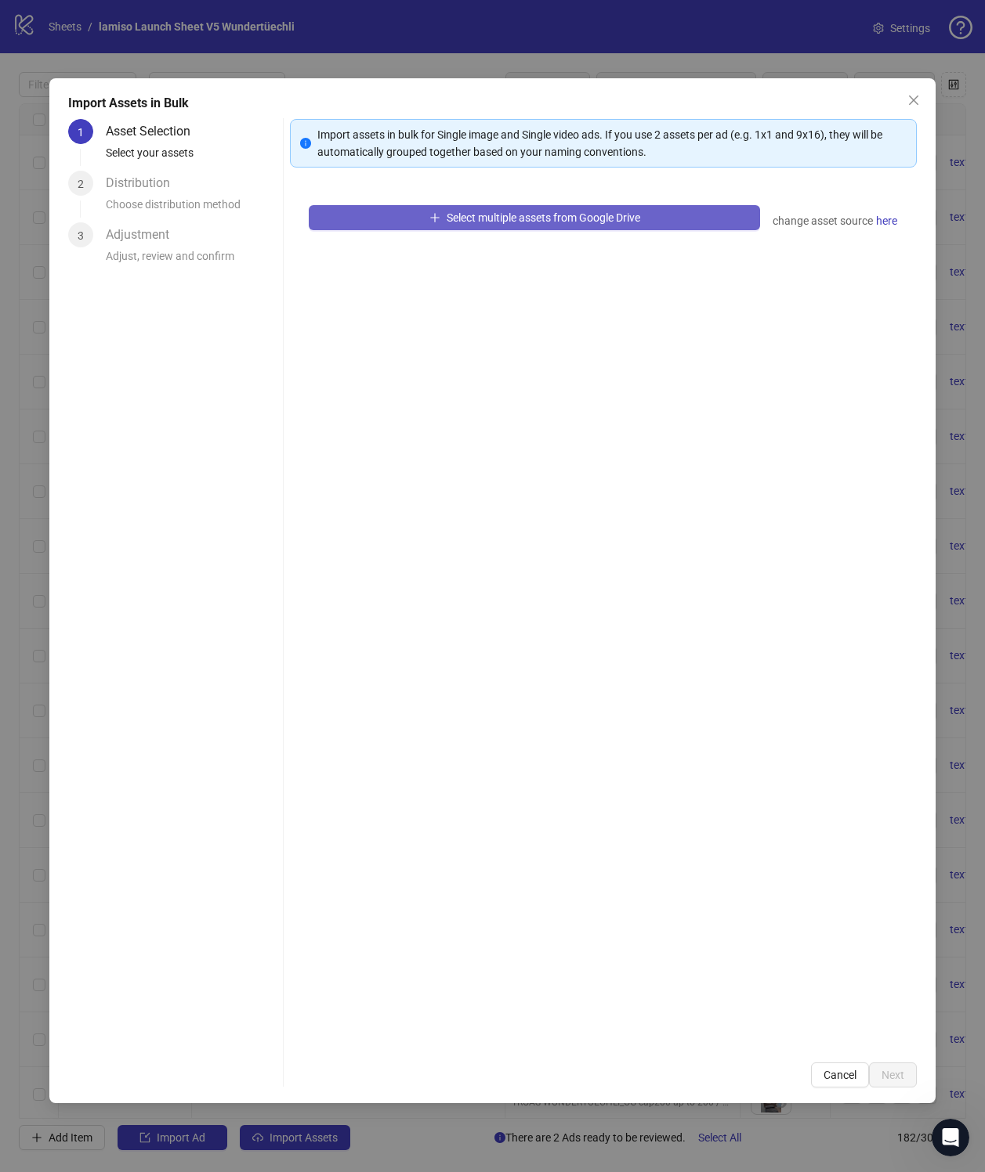
click at [381, 224] on button "Select multiple assets from Google Drive" at bounding box center [534, 217] width 451 height 25
click at [912, 89] on button "Close" at bounding box center [913, 100] width 25 height 25
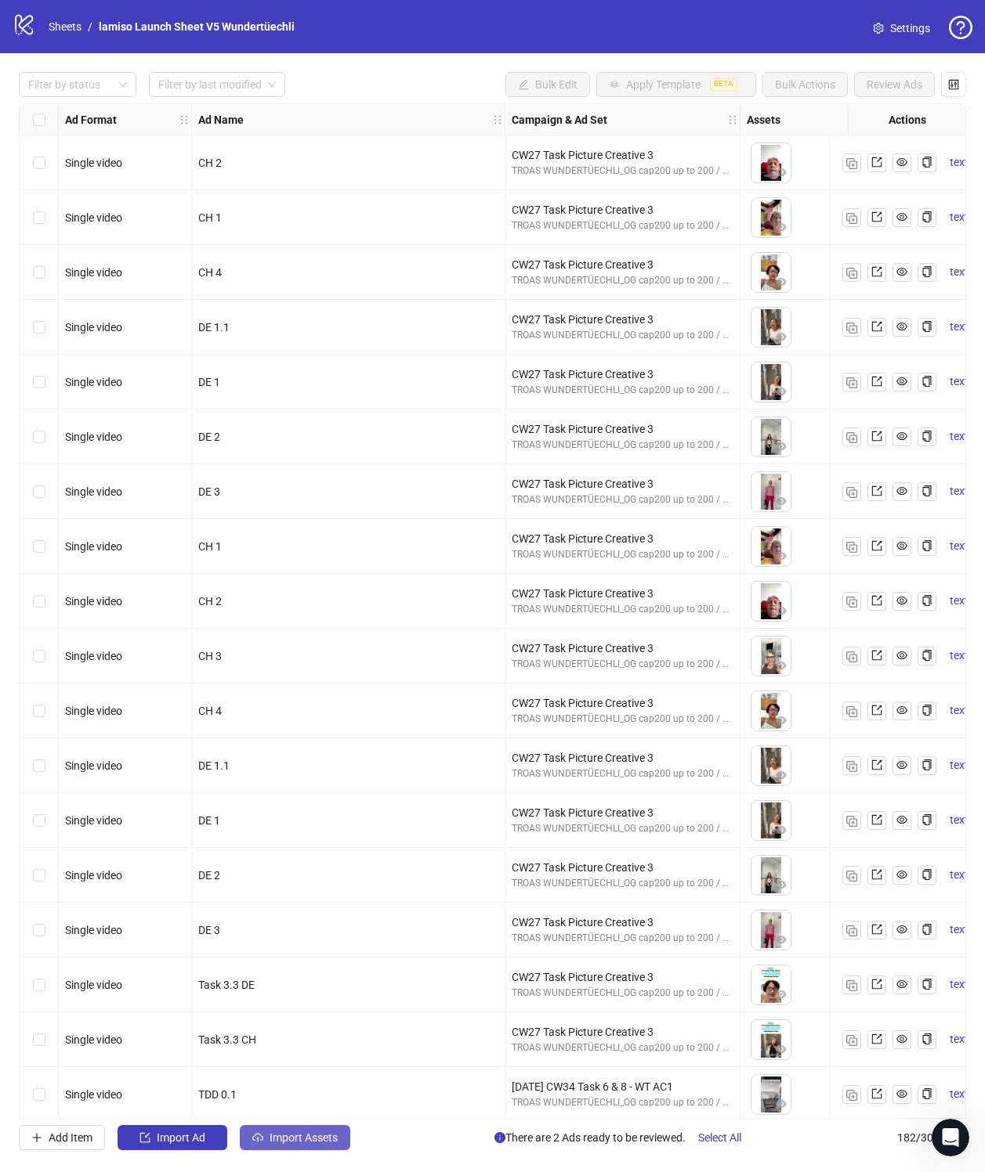
click at [294, 1140] on span "Import Assets" at bounding box center [303, 1138] width 68 height 13
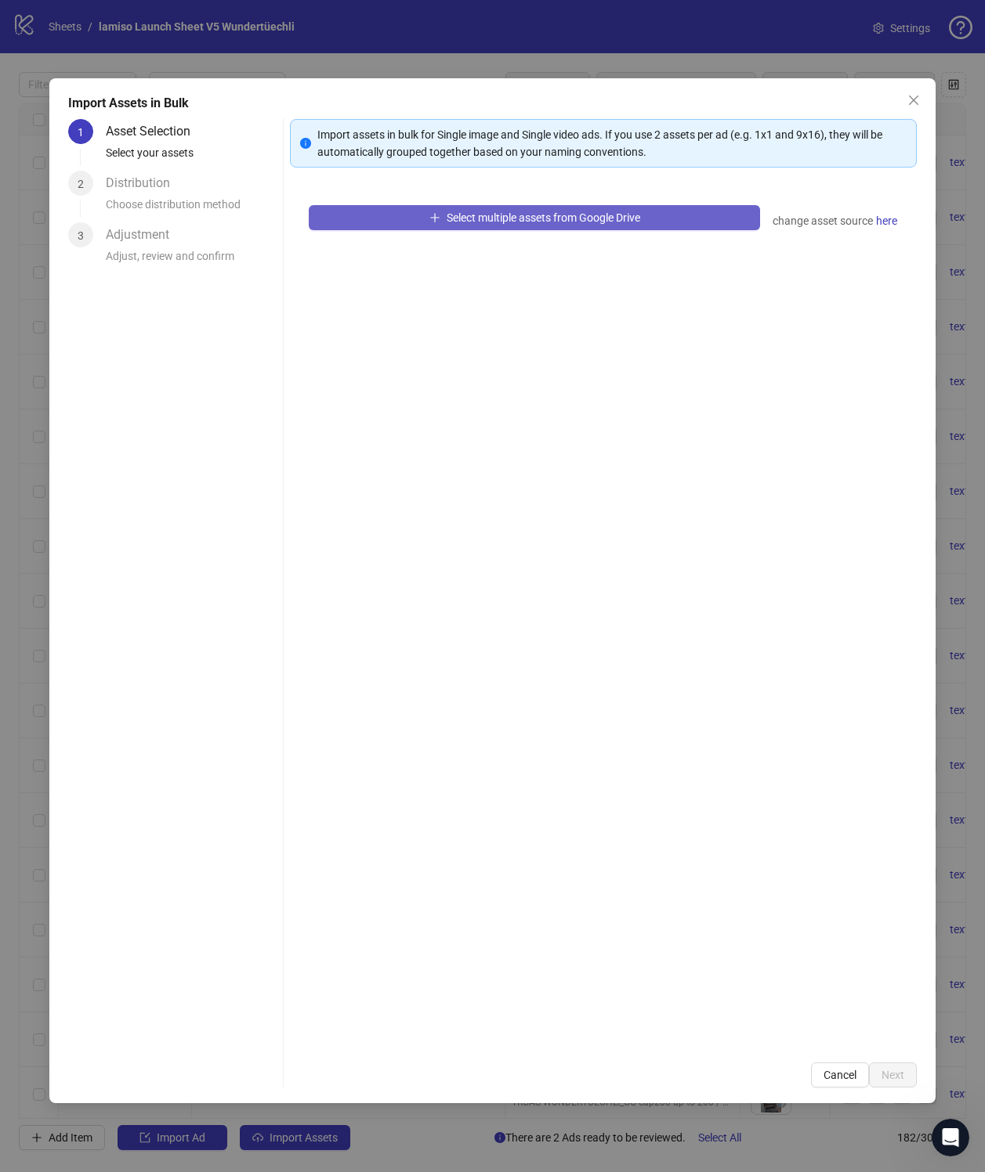
click at [417, 209] on button "Select multiple assets from Google Drive" at bounding box center [534, 217] width 451 height 25
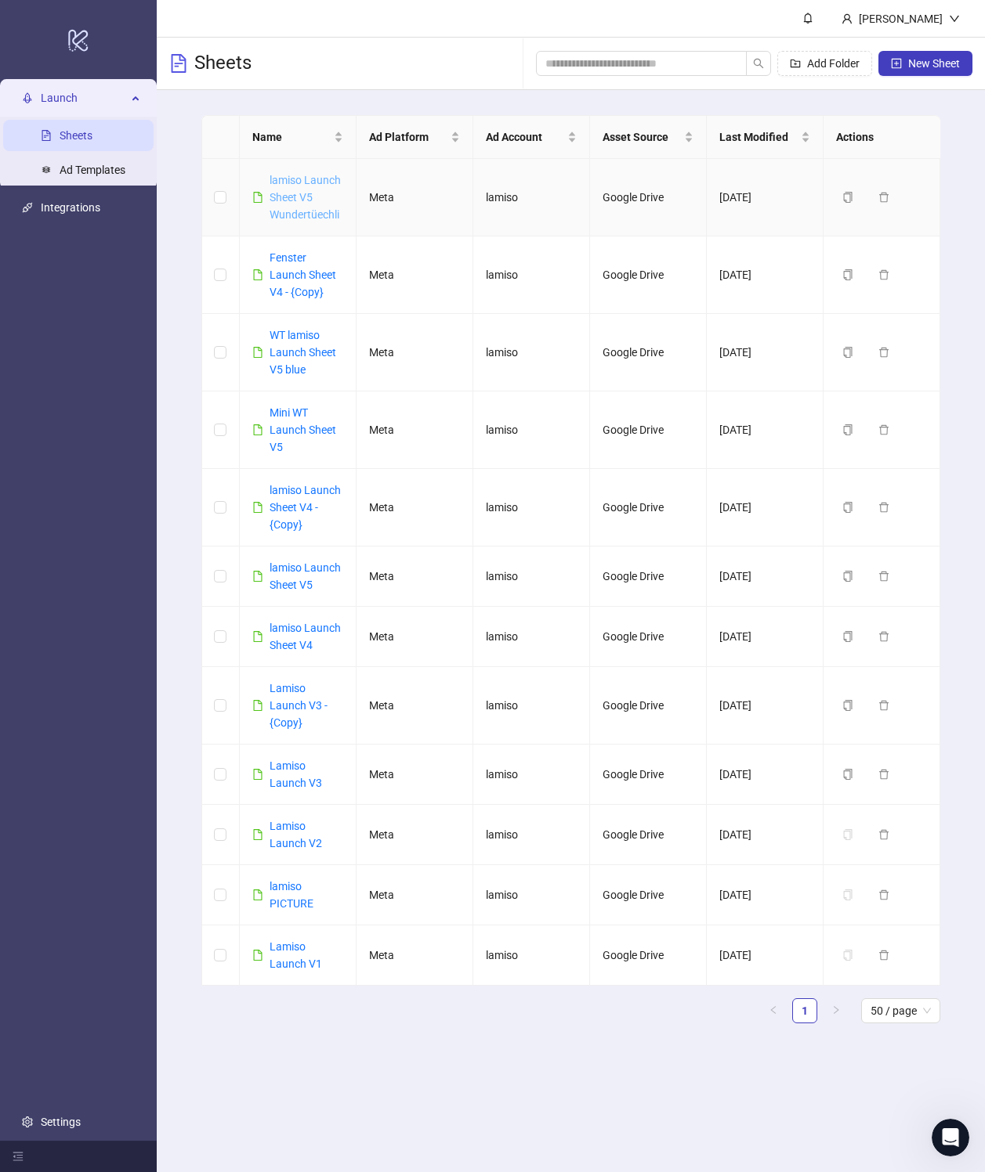
click at [298, 175] on link "lamiso Launch Sheet V5 Wundertüechli" at bounding box center [304, 197] width 71 height 47
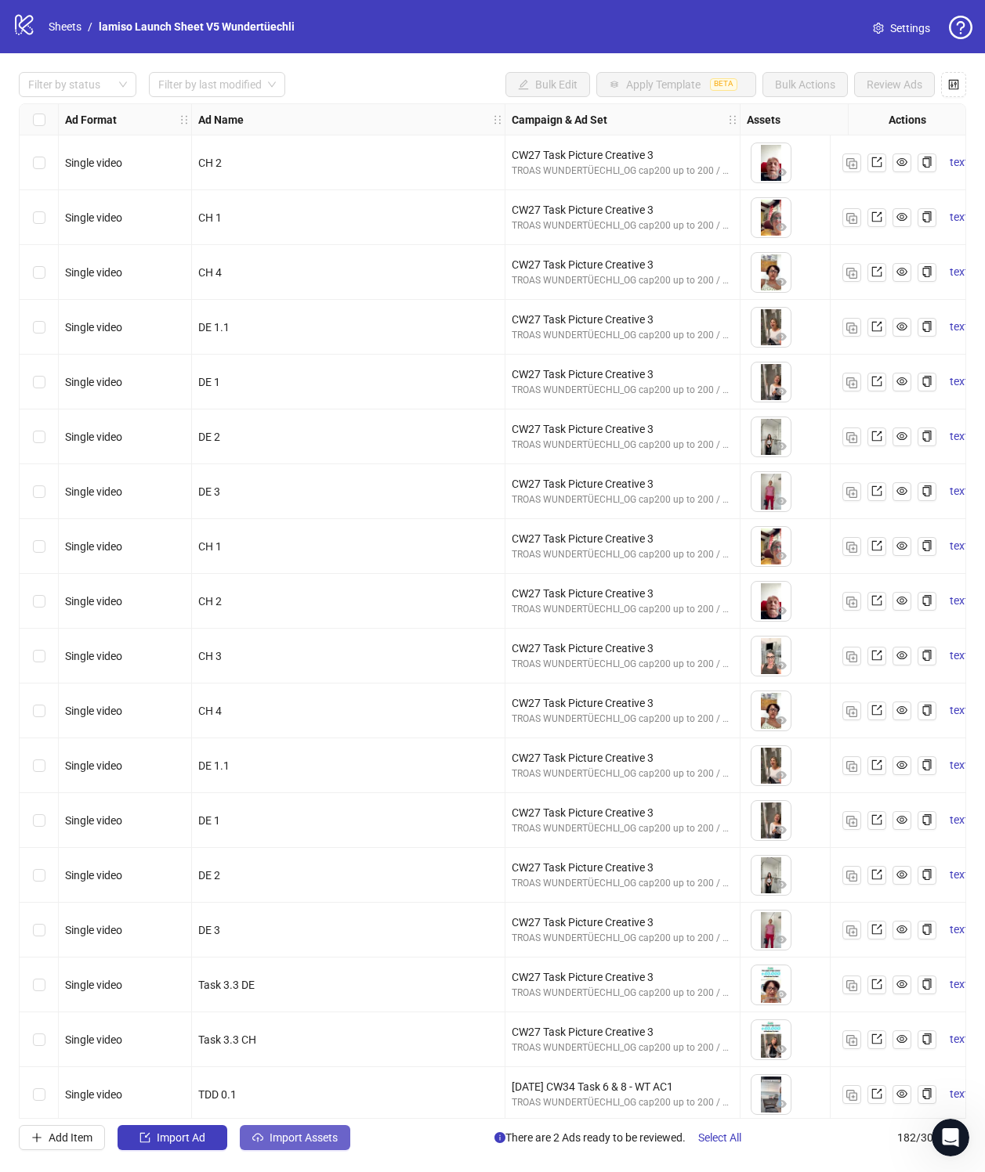
click at [281, 1134] on span "Import Assets" at bounding box center [303, 1138] width 68 height 13
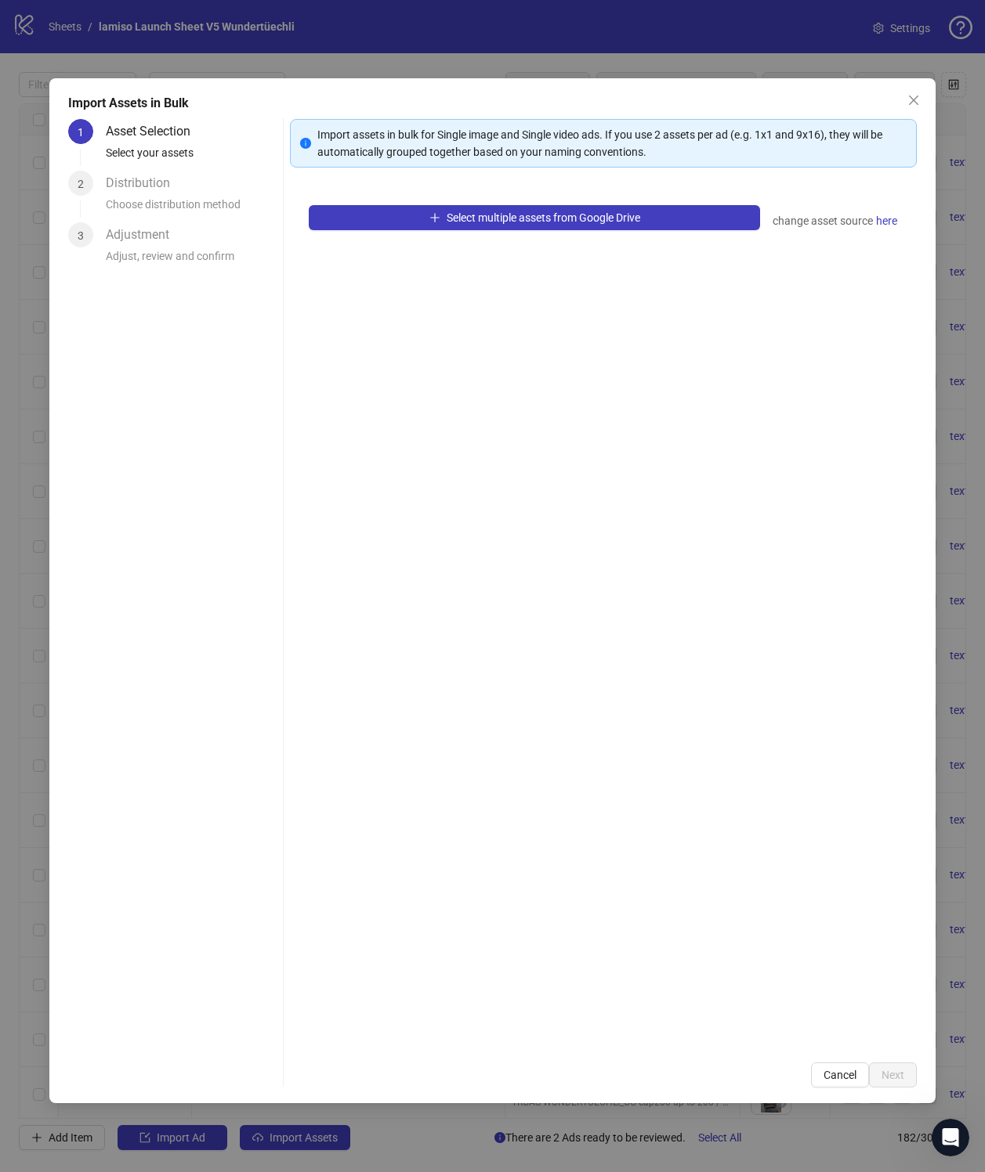
click at [413, 186] on div "Select multiple assets from Google Drive change asset source here" at bounding box center [603, 615] width 627 height 858
click at [398, 219] on button "Select multiple assets from Google Drive" at bounding box center [534, 217] width 451 height 25
